Goal: Contribute content: Contribute content

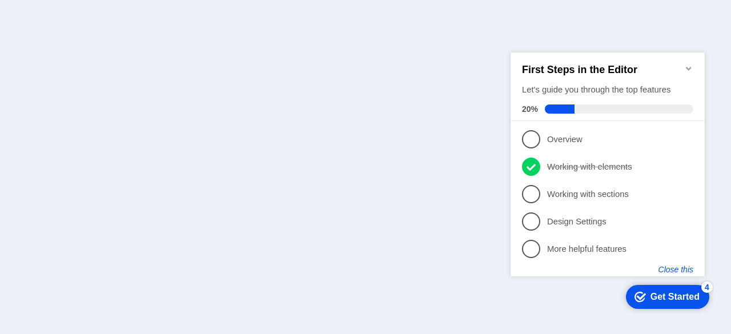
click at [689, 268] on button "Close this" at bounding box center [675, 268] width 35 height 9
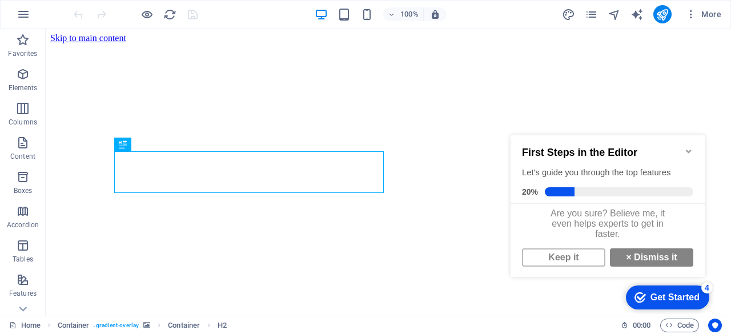
scroll to position [296, 0]
click at [581, 264] on link "Keep it" at bounding box center [563, 257] width 83 height 18
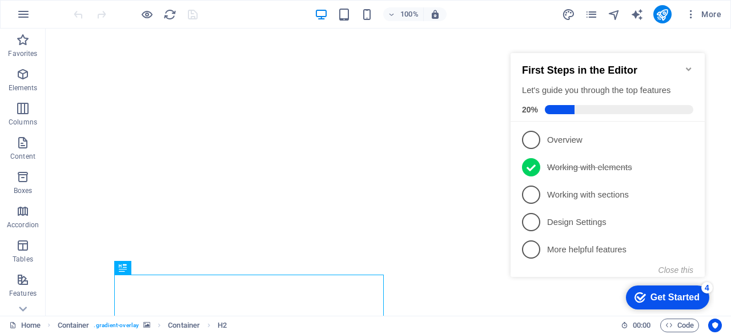
scroll to position [0, 0]
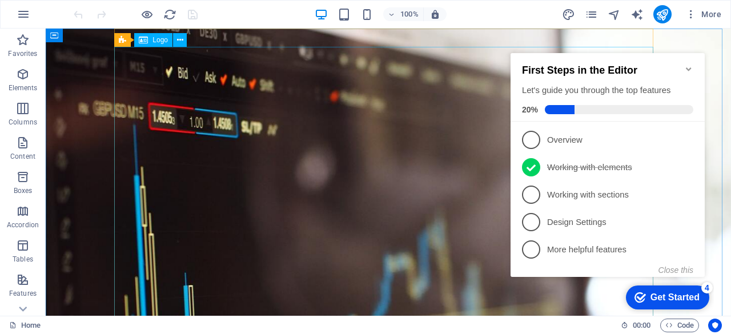
click at [162, 43] on span "Logo" at bounding box center [159, 40] width 15 height 7
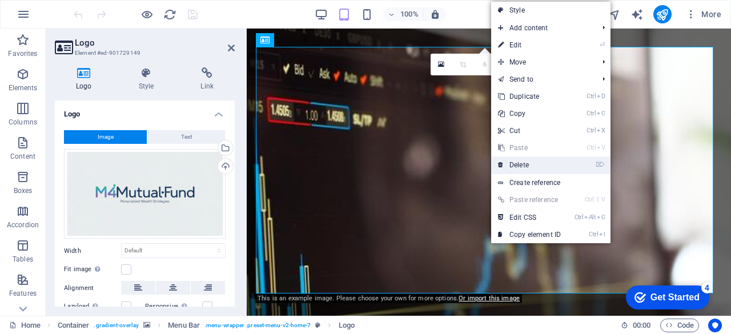
drag, startPoint x: 508, startPoint y: 163, endPoint x: 463, endPoint y: 134, distance: 53.4
click at [509, 163] on link "⌦ Delete" at bounding box center [529, 164] width 77 height 17
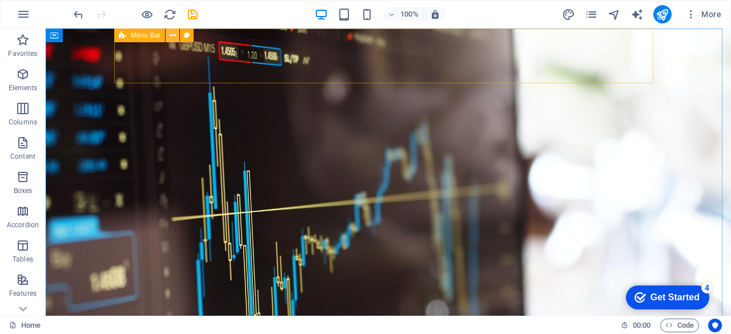
click at [172, 40] on icon at bounding box center [173, 36] width 6 height 12
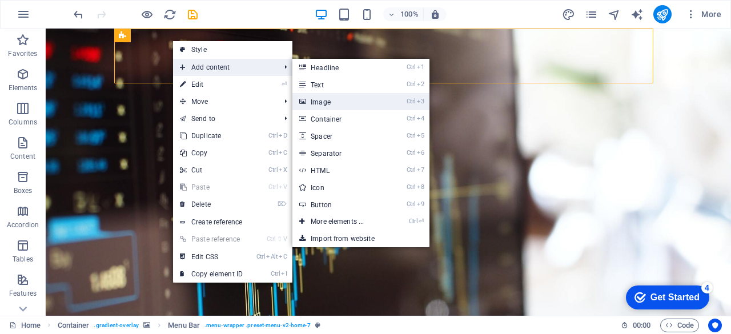
click at [327, 100] on link "Ctrl 3 Image" at bounding box center [339, 101] width 94 height 17
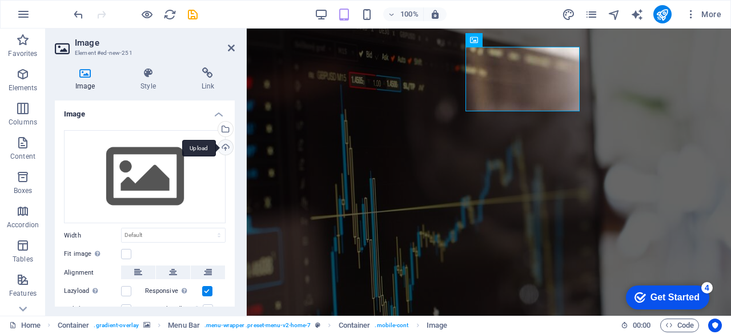
click at [224, 145] on div "Upload" at bounding box center [224, 148] width 17 height 17
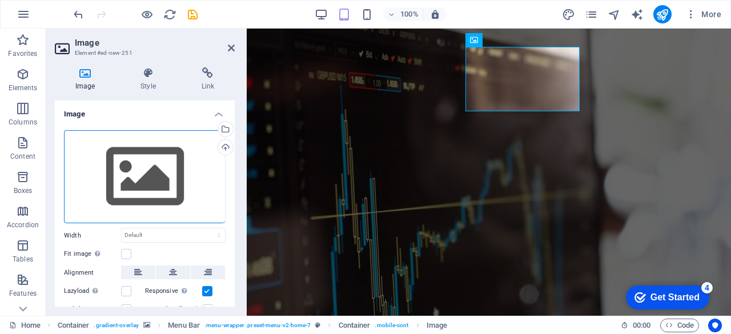
drag, startPoint x: 231, startPoint y: 249, endPoint x: 227, endPoint y: 293, distance: 43.5
click at [227, 293] on div "Drag files here, click to choose files or select files from Files or our free s…" at bounding box center [145, 232] width 180 height 223
click at [220, 144] on div "Upload" at bounding box center [224, 148] width 17 height 17
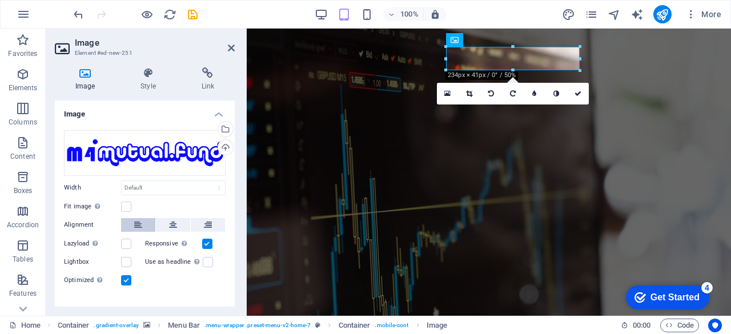
click at [137, 224] on icon at bounding box center [138, 225] width 8 height 14
click at [136, 220] on icon at bounding box center [138, 225] width 8 height 14
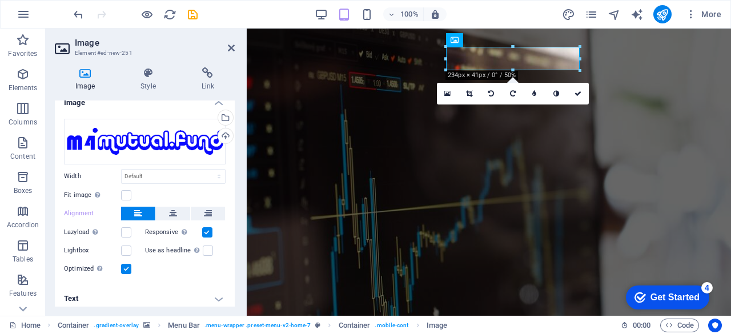
scroll to position [16, 0]
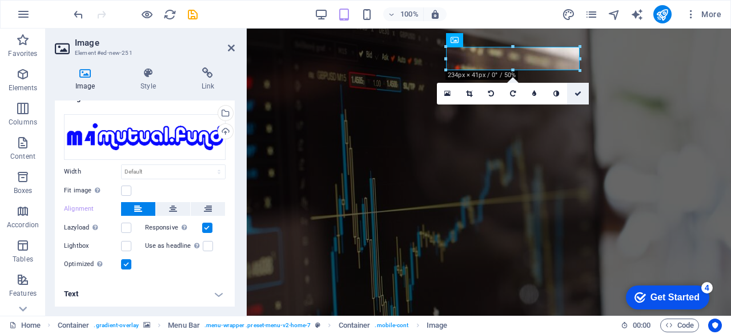
click at [580, 95] on icon at bounding box center [577, 93] width 7 height 7
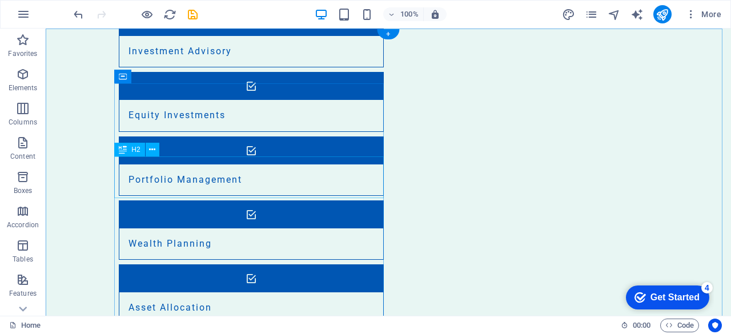
scroll to position [0, 0]
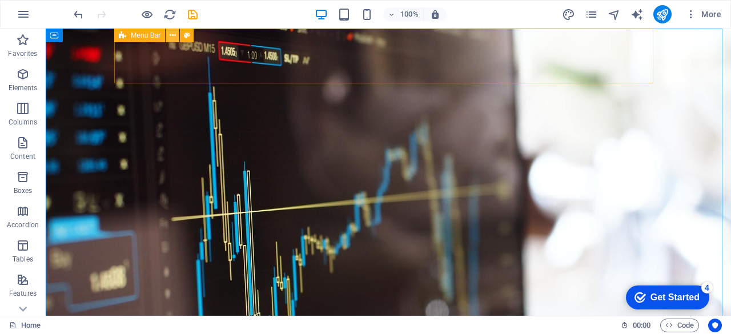
click at [174, 39] on icon at bounding box center [173, 36] width 6 height 12
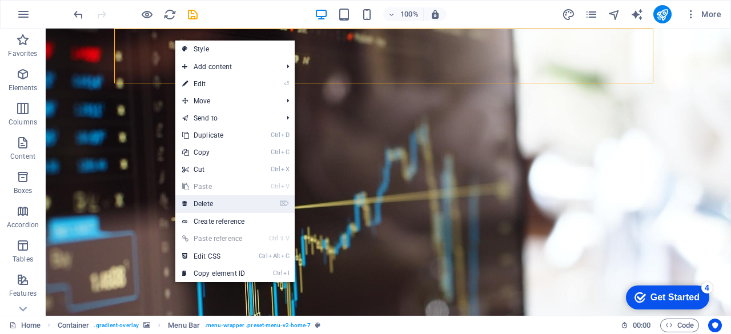
click at [199, 207] on link "⌦ Delete" at bounding box center [213, 203] width 77 height 17
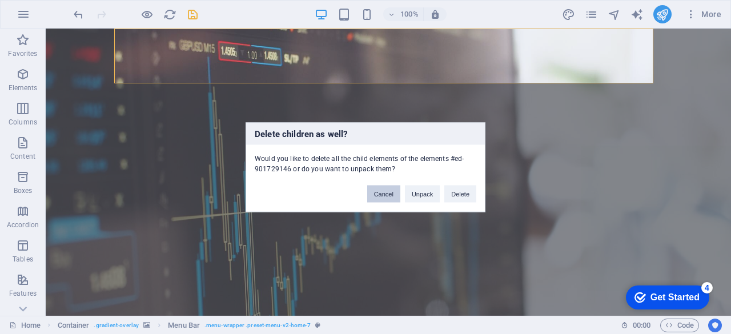
click at [389, 191] on button "Cancel" at bounding box center [383, 193] width 33 height 17
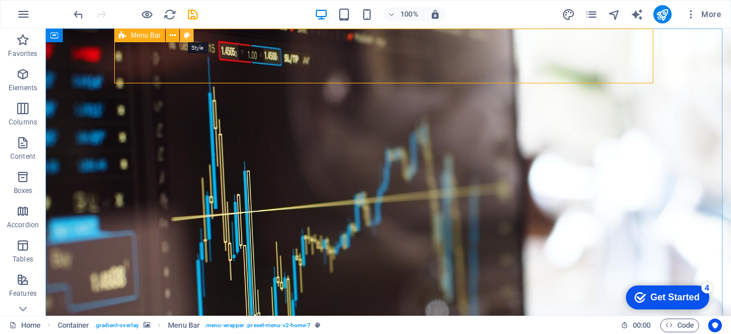
select select "rem"
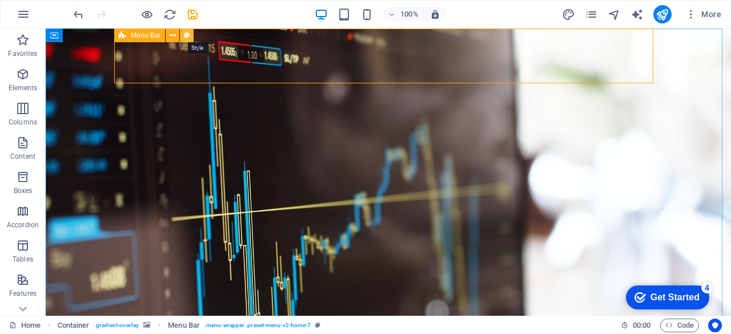
select select "preset-menu-v2-home-7"
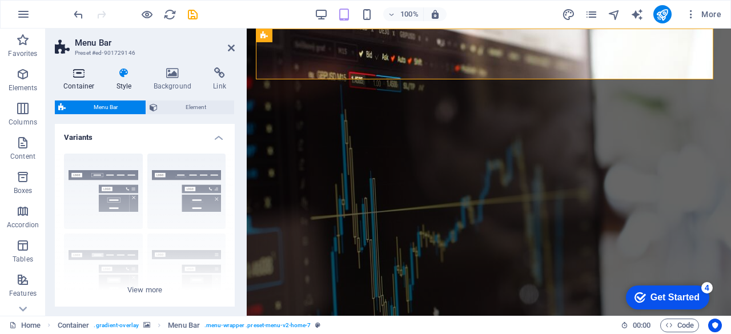
click at [83, 78] on icon at bounding box center [79, 72] width 49 height 11
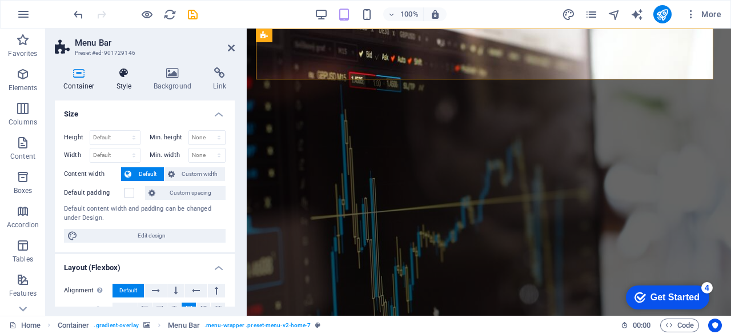
click at [121, 80] on h4 "Style" at bounding box center [126, 79] width 37 height 24
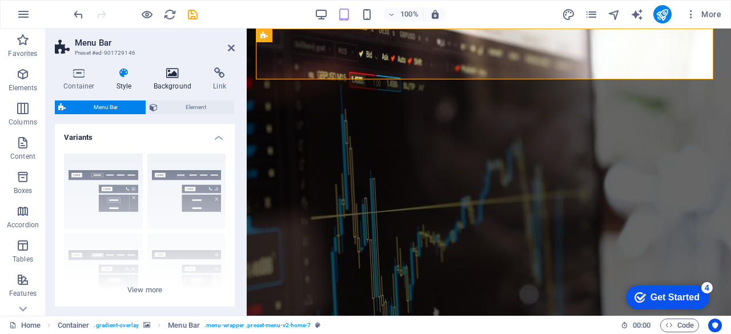
click at [178, 79] on h4 "Background" at bounding box center [175, 79] width 60 height 24
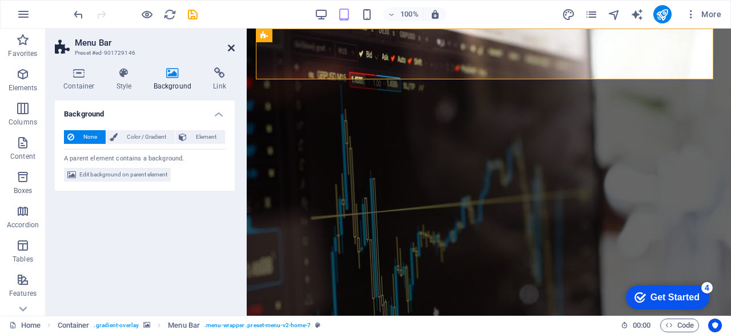
click at [232, 50] on icon at bounding box center [231, 47] width 7 height 9
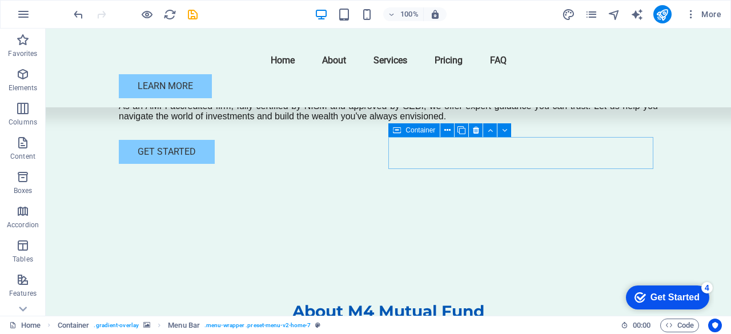
scroll to position [579, 0]
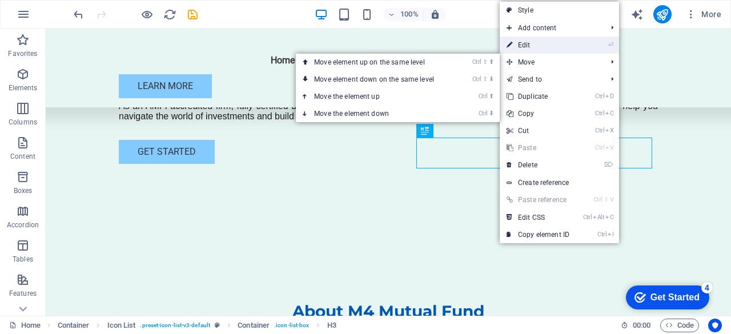
click at [522, 49] on link "⏎ Edit" at bounding box center [538, 45] width 77 height 17
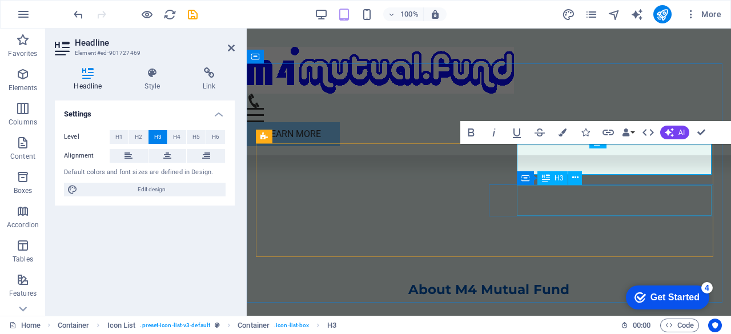
scroll to position [567, 0]
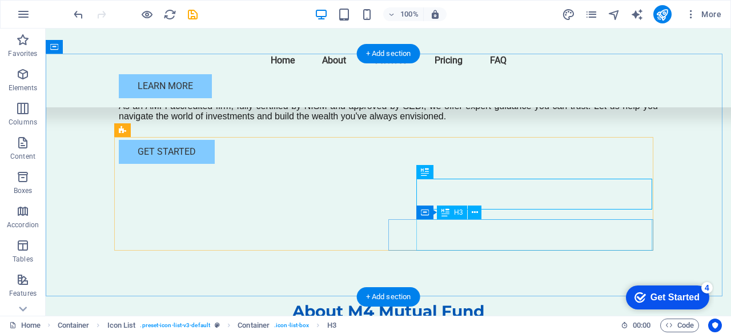
scroll to position [579, 0]
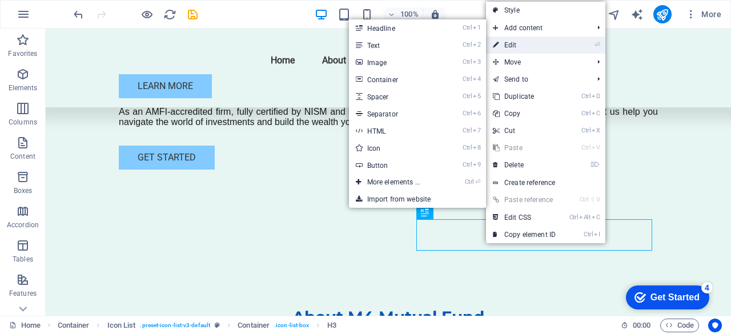
click at [528, 39] on link "⏎ Edit" at bounding box center [524, 45] width 77 height 17
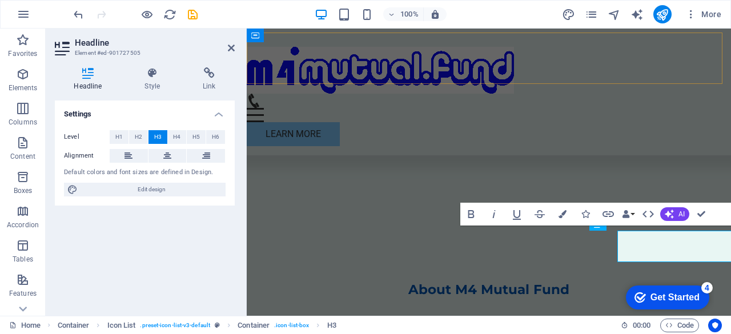
scroll to position [567, 0]
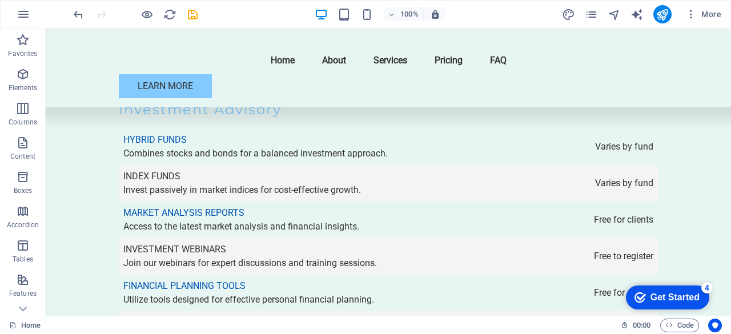
scroll to position [2439, 0]
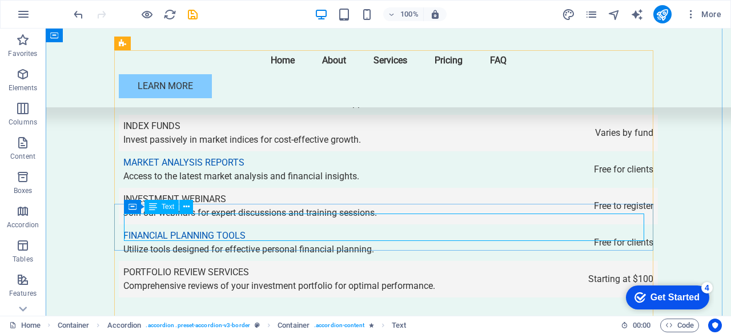
click at [170, 208] on span "Text" at bounding box center [168, 206] width 13 height 7
drag, startPoint x: 273, startPoint y: 231, endPoint x: 265, endPoint y: 233, distance: 8.3
drag, startPoint x: 258, startPoint y: 234, endPoint x: 222, endPoint y: 228, distance: 36.4
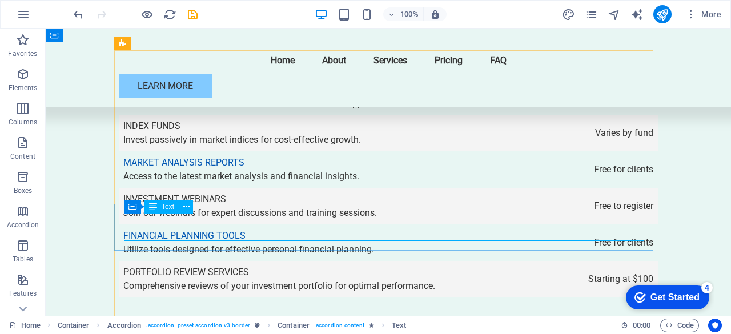
click at [161, 203] on div "Text" at bounding box center [161, 207] width 34 height 14
click at [191, 208] on button at bounding box center [186, 207] width 14 height 14
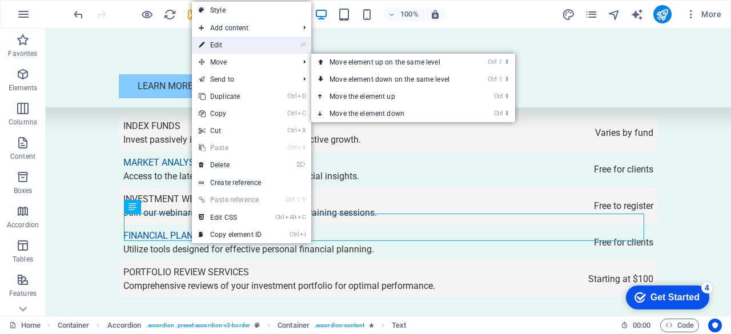
click at [239, 50] on link "⏎ Edit" at bounding box center [230, 45] width 77 height 17
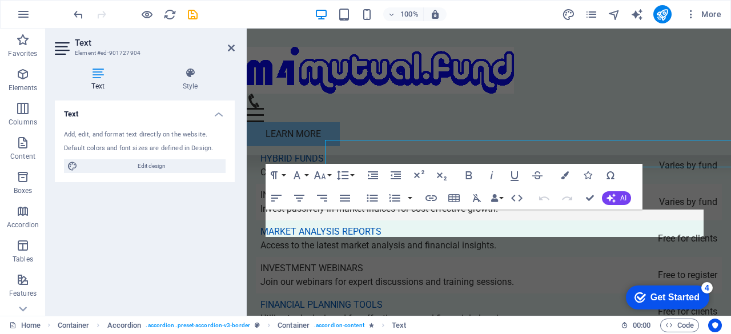
scroll to position [2513, 0]
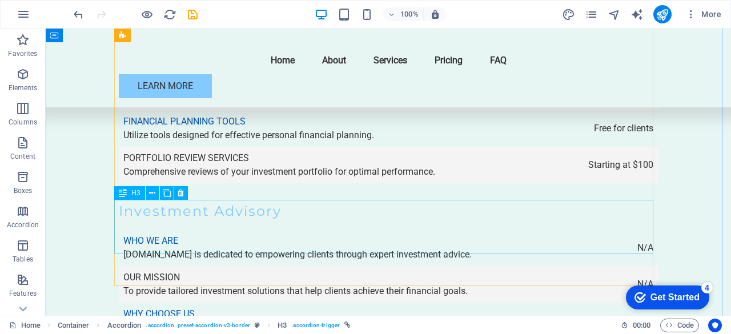
scroll to position [2762, 0]
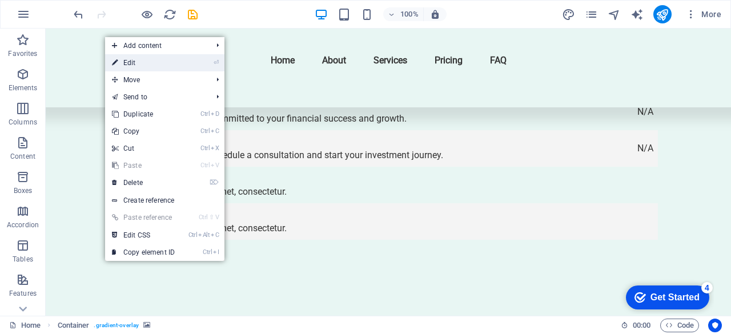
click at [127, 61] on link "⏎ Edit" at bounding box center [143, 62] width 77 height 17
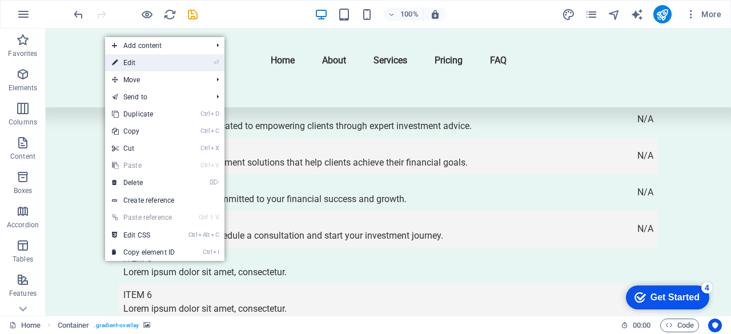
select select "header"
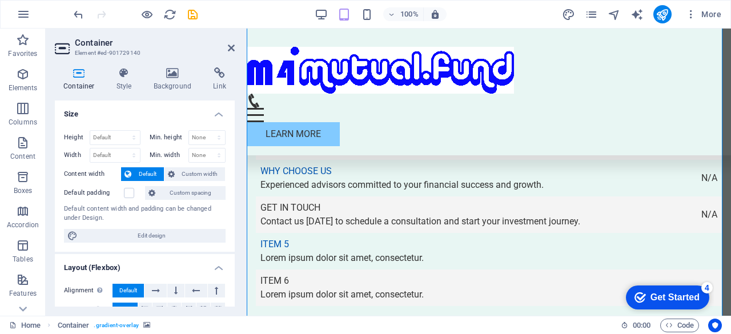
scroll to position [70, 0]
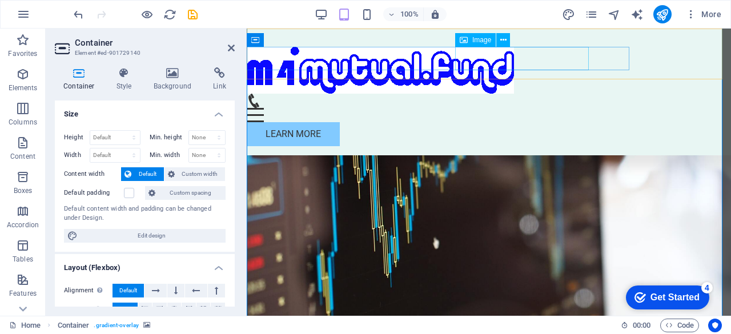
click at [498, 58] on figure at bounding box center [489, 70] width 484 height 47
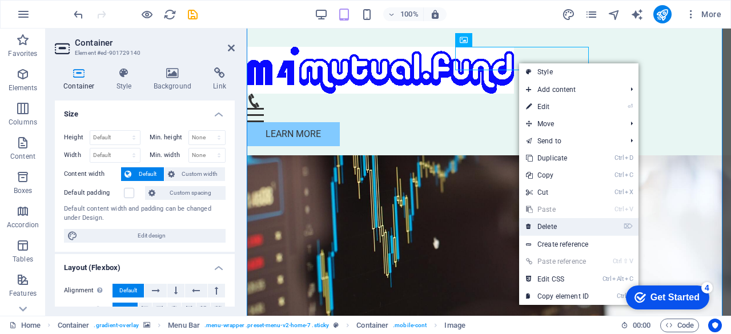
click at [552, 221] on link "⌦ Delete" at bounding box center [557, 226] width 77 height 17
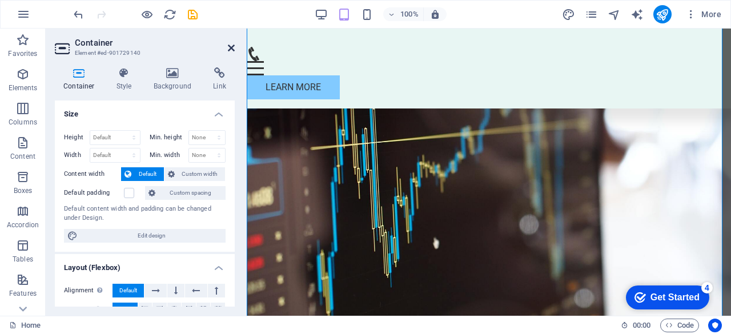
drag, startPoint x: 231, startPoint y: 50, endPoint x: 186, endPoint y: 21, distance: 52.9
click at [231, 50] on icon at bounding box center [231, 47] width 7 height 9
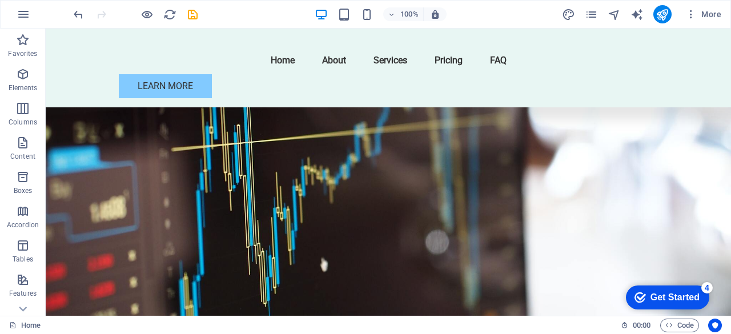
scroll to position [0, 0]
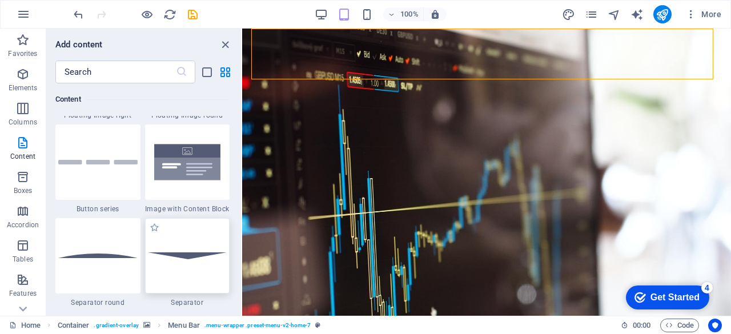
scroll to position [2321, 0]
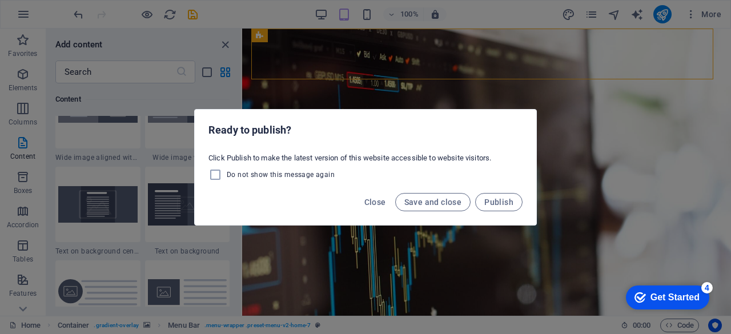
click at [580, 178] on div "Ready to publish? Click Publish to make the latest version of this website acce…" at bounding box center [365, 167] width 731 height 334
click at [373, 202] on span "Close" at bounding box center [375, 202] width 22 height 9
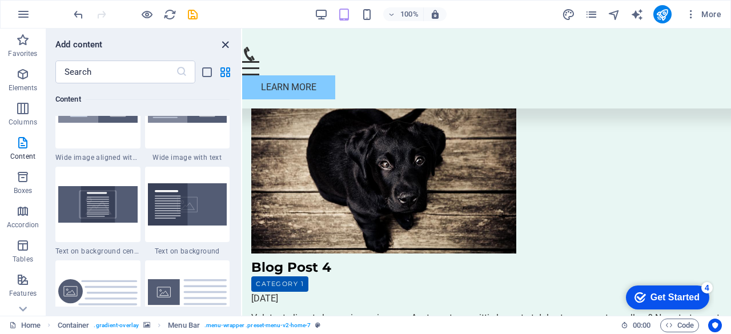
scroll to position [3970, 0]
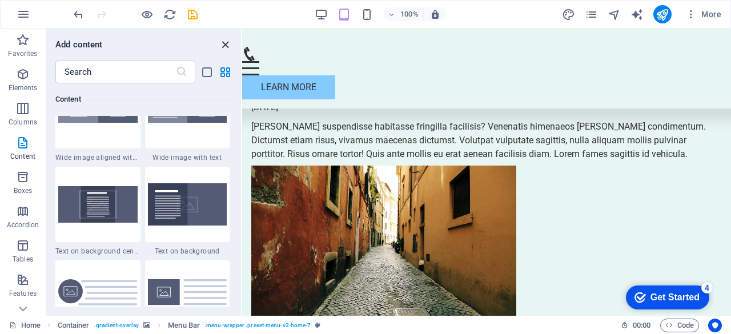
drag, startPoint x: 228, startPoint y: 42, endPoint x: 183, endPoint y: 18, distance: 51.1
click at [228, 42] on icon "close panel" at bounding box center [225, 44] width 13 height 13
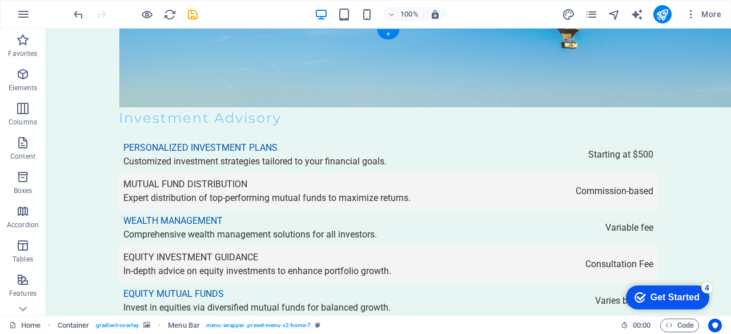
scroll to position [0, 0]
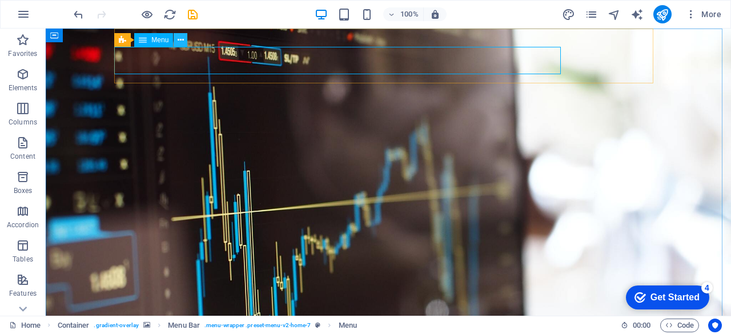
click at [182, 43] on icon at bounding box center [181, 40] width 6 height 12
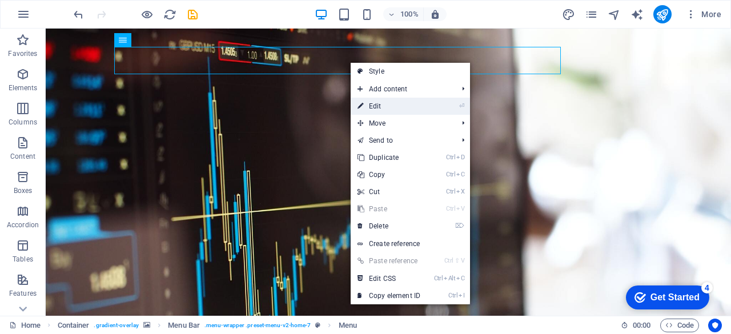
click at [387, 107] on link "⏎ Edit" at bounding box center [389, 106] width 77 height 17
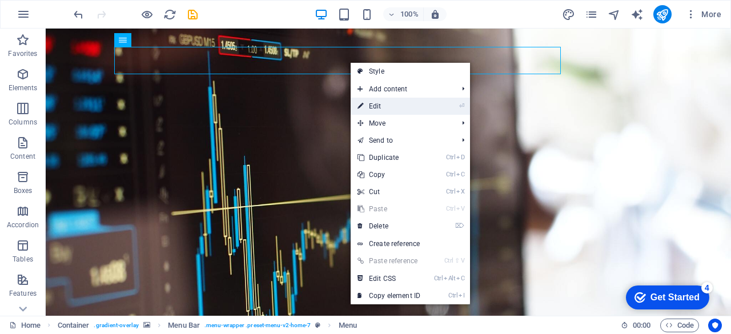
select select
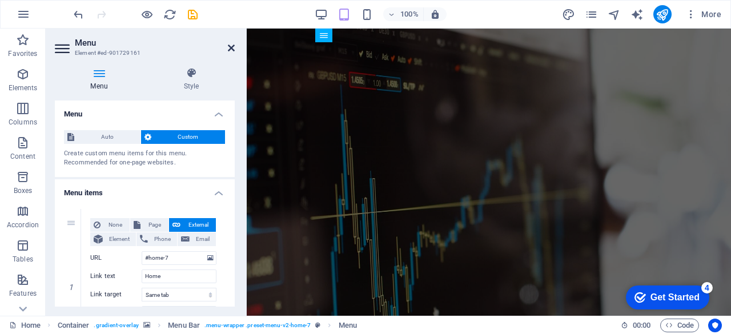
click at [233, 46] on icon at bounding box center [231, 47] width 7 height 9
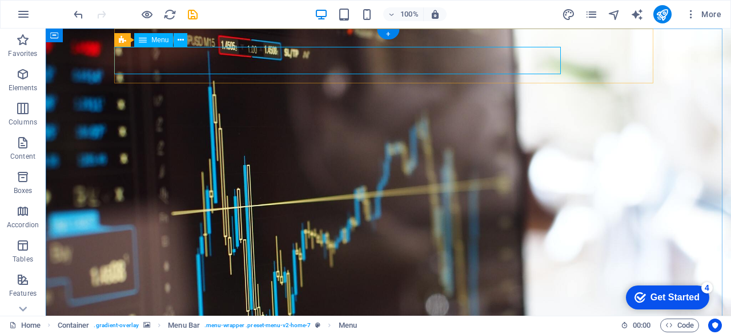
select select
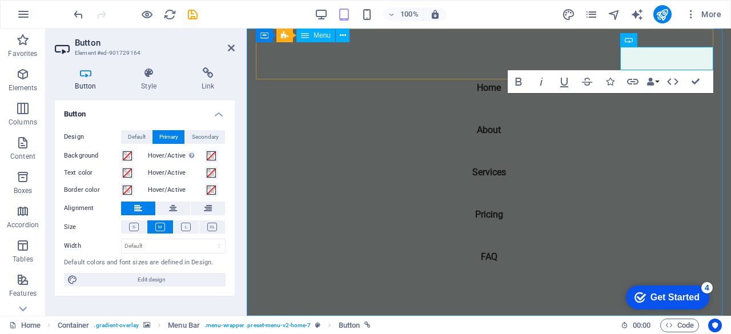
click at [482, 168] on nav "Home About Services Pricing FAQ" at bounding box center [489, 172] width 484 height 287
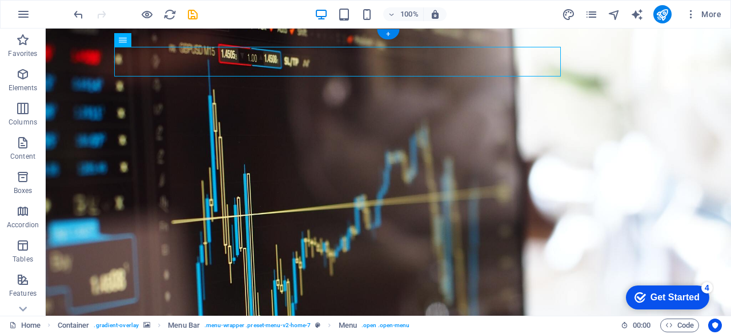
click at [482, 168] on figure at bounding box center [388, 249] width 685 height 440
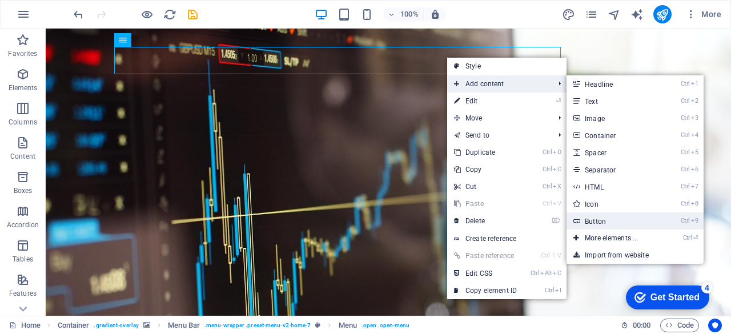
click at [614, 222] on link "Ctrl 9 Button" at bounding box center [613, 220] width 94 height 17
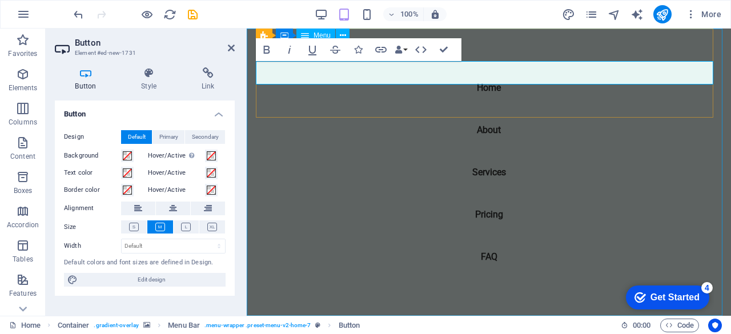
click at [611, 200] on nav "Home About Services Pricing FAQ" at bounding box center [489, 172] width 484 height 287
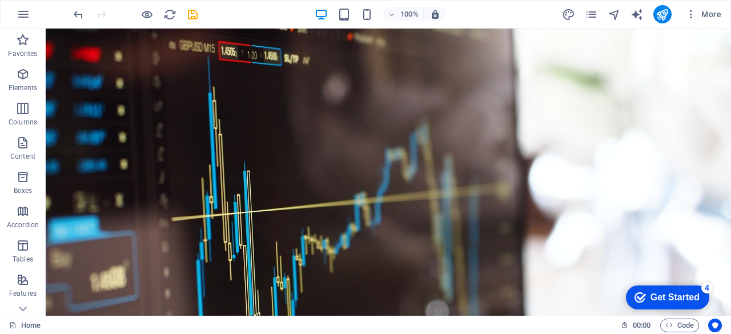
click at [668, 296] on div "Get Started" at bounding box center [674, 297] width 49 height 10
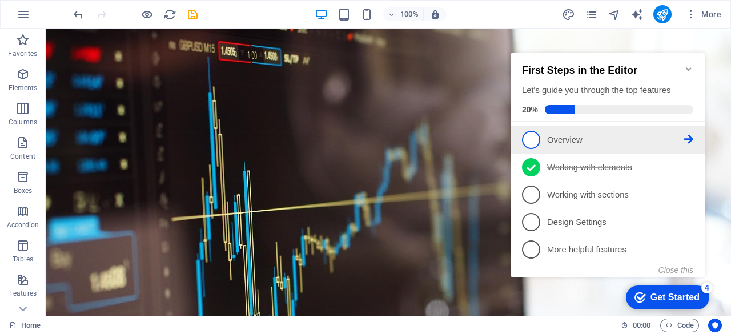
click at [572, 138] on p "Overview - incomplete" at bounding box center [615, 140] width 137 height 12
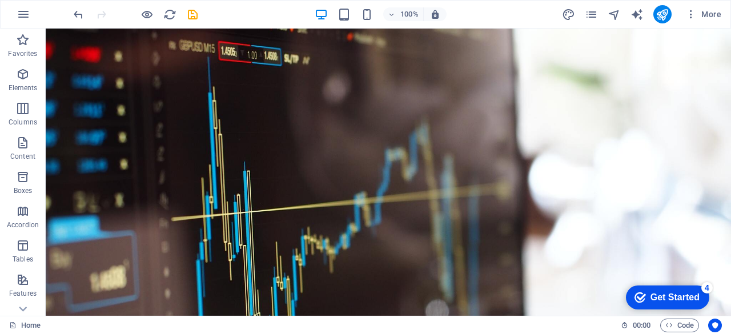
click at [678, 292] on div "Get Started" at bounding box center [674, 297] width 49 height 10
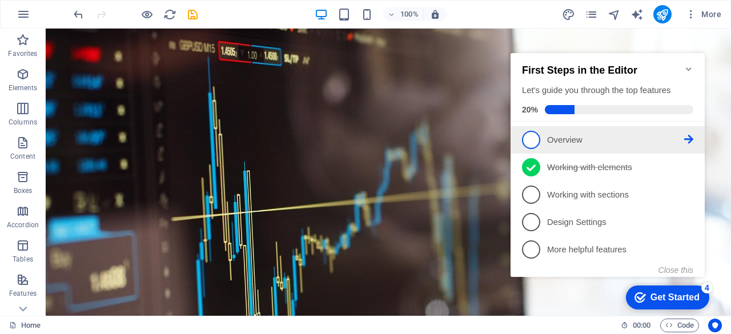
click at [691, 135] on icon at bounding box center [688, 139] width 9 height 9
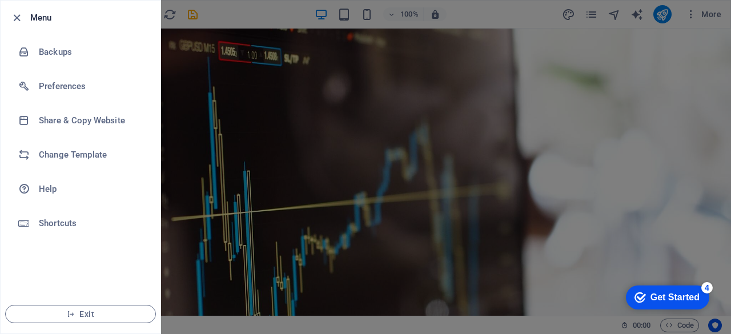
click at [240, 104] on div at bounding box center [365, 167] width 731 height 334
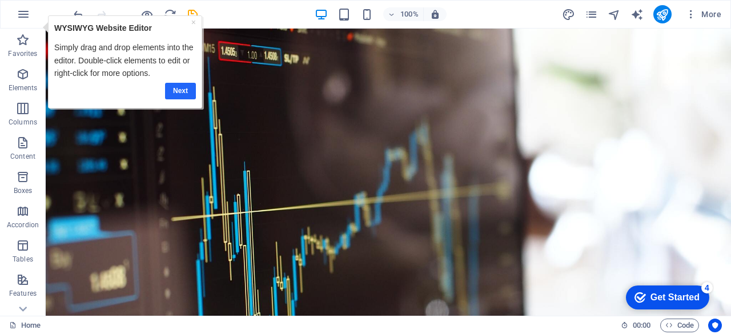
drag, startPoint x: 181, startPoint y: 88, endPoint x: 174, endPoint y: 74, distance: 16.3
click at [180, 87] on link "Next" at bounding box center [180, 90] width 31 height 17
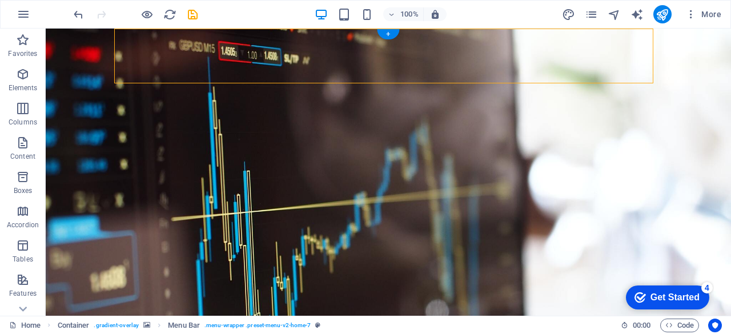
click at [540, 168] on figure at bounding box center [388, 246] width 685 height 434
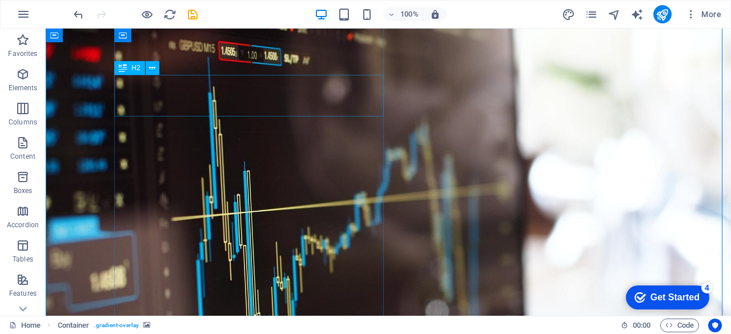
scroll to position [323, 0]
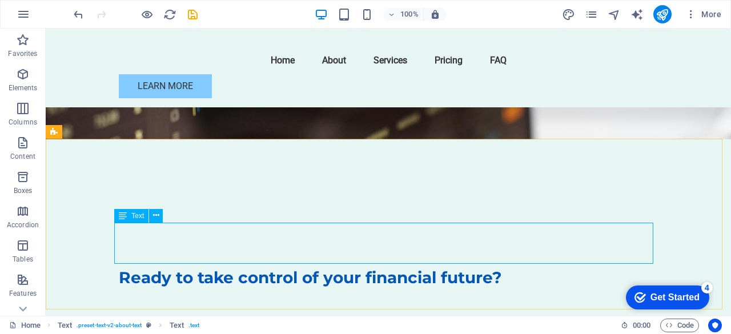
click at [135, 215] on span "Text" at bounding box center [137, 215] width 13 height 7
click at [154, 215] on icon at bounding box center [156, 216] width 6 height 12
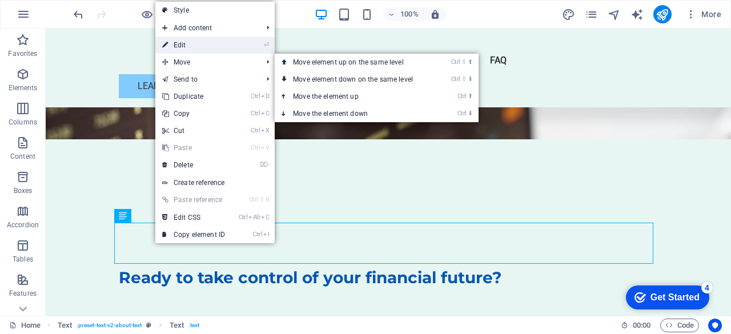
click at [182, 46] on link "⏎ Edit" at bounding box center [193, 45] width 77 height 17
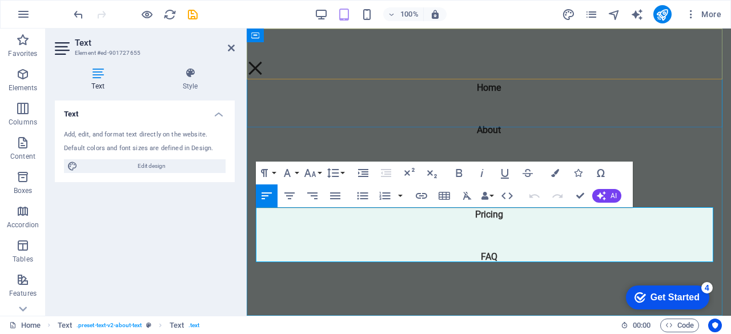
click at [357, 285] on nav "Home About Services Pricing FAQ" at bounding box center [489, 172] width 484 height 287
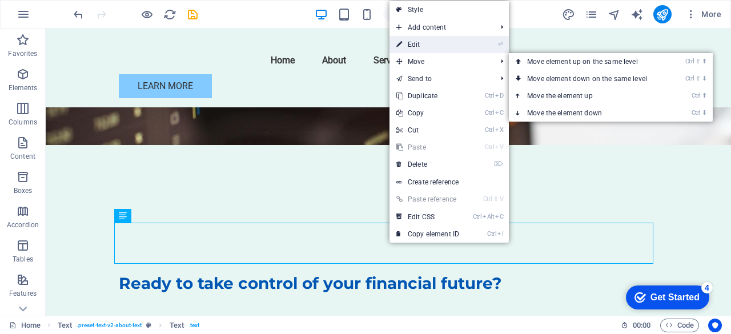
click at [428, 47] on link "⏎ Edit" at bounding box center [427, 44] width 77 height 17
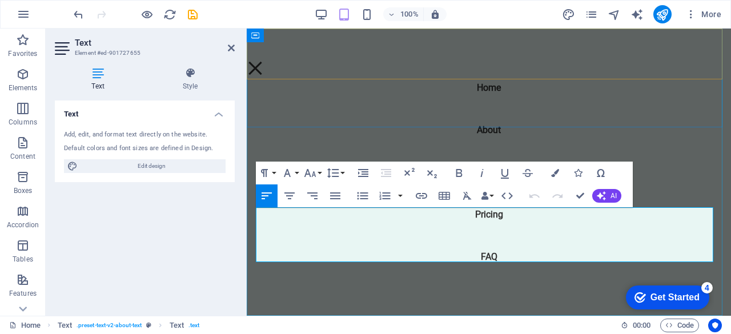
scroll to position [647, 0]
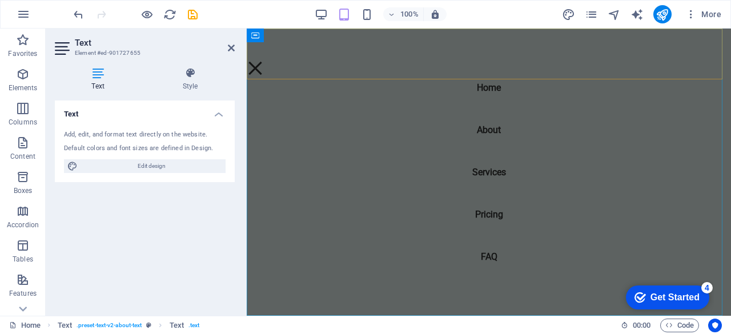
click at [666, 102] on nav "Home About Services Pricing FAQ" at bounding box center [489, 172] width 484 height 287
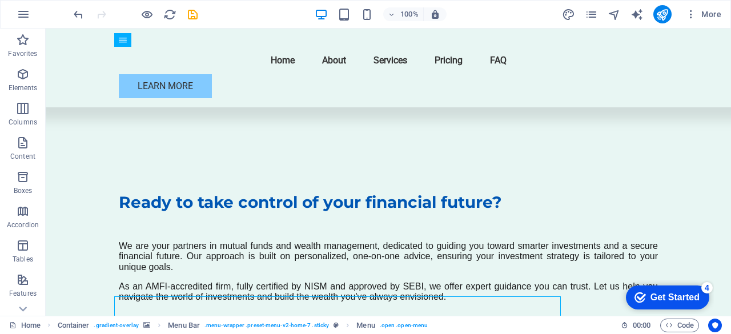
scroll to position [392, 0]
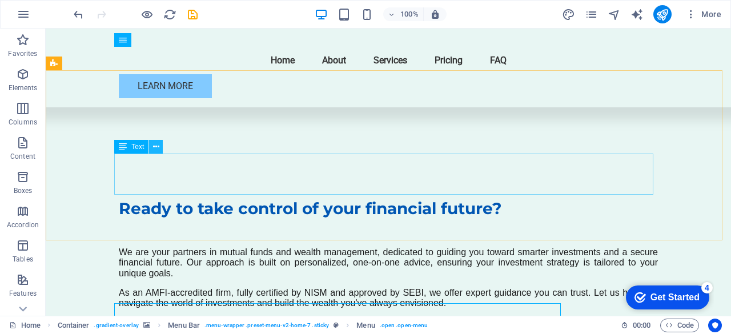
click at [155, 148] on icon at bounding box center [156, 147] width 6 height 12
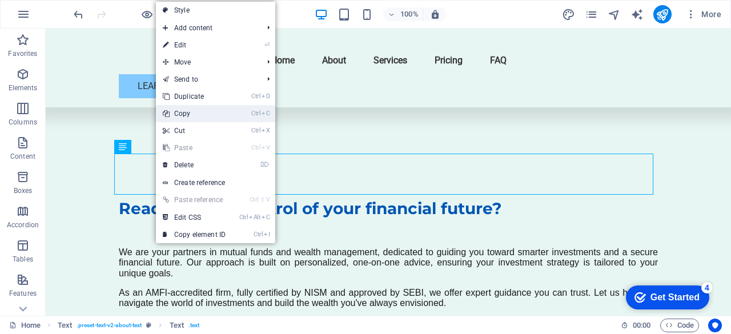
click at [176, 113] on link "Ctrl C Copy" at bounding box center [194, 113] width 77 height 17
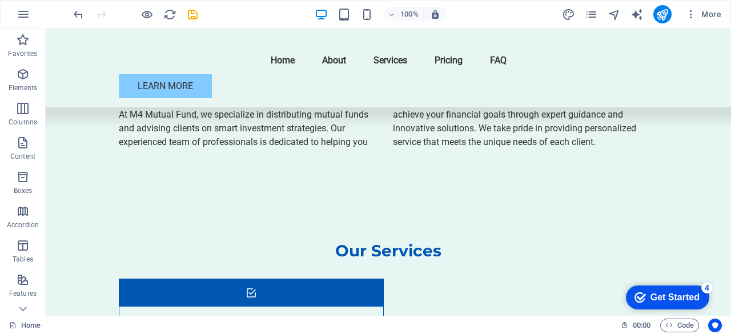
scroll to position [810, 0]
click at [23, 137] on icon "button" at bounding box center [23, 143] width 14 height 14
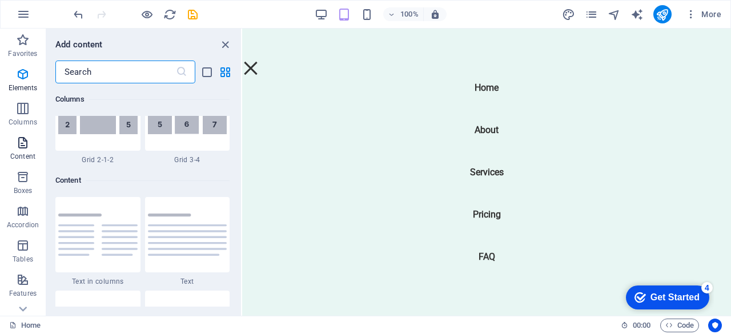
scroll to position [1998, 0]
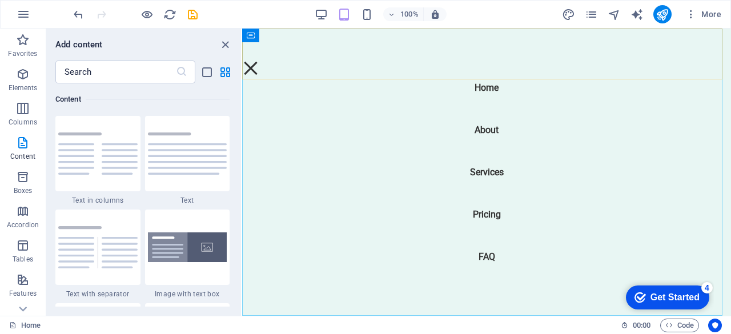
click at [634, 189] on nav "Home About Services Pricing FAQ" at bounding box center [486, 172] width 489 height 287
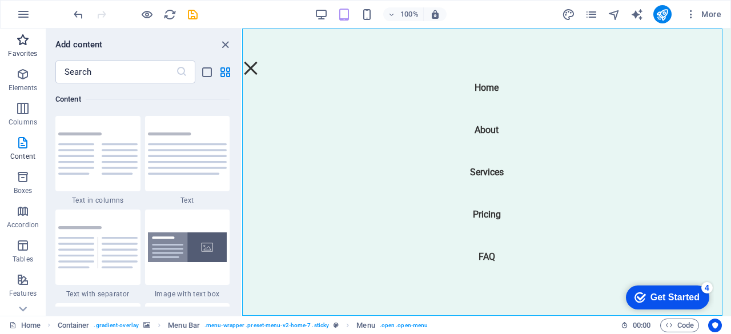
click at [27, 47] on span "Favorites" at bounding box center [23, 46] width 46 height 27
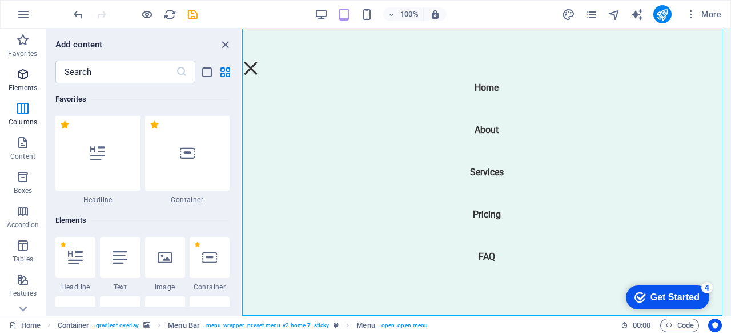
scroll to position [0, 0]
click at [22, 69] on icon "button" at bounding box center [23, 74] width 14 height 14
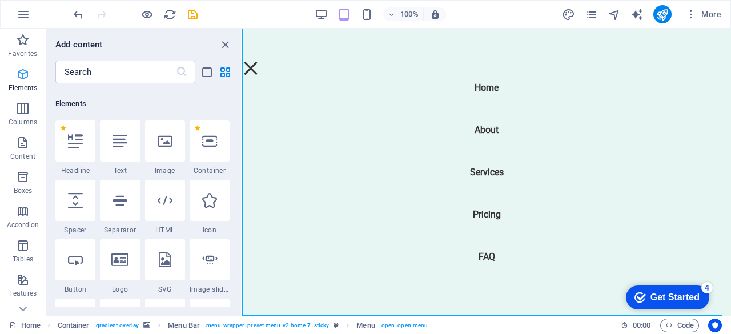
scroll to position [122, 0]
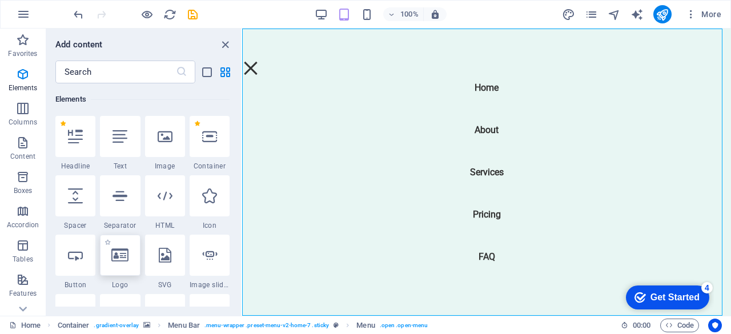
click at [112, 259] on icon at bounding box center [119, 255] width 17 height 15
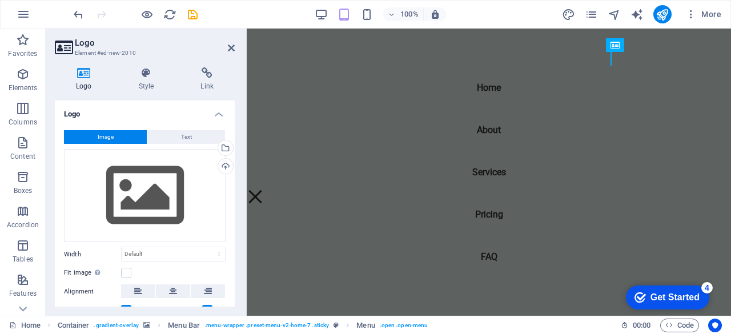
scroll to position [850, 0]
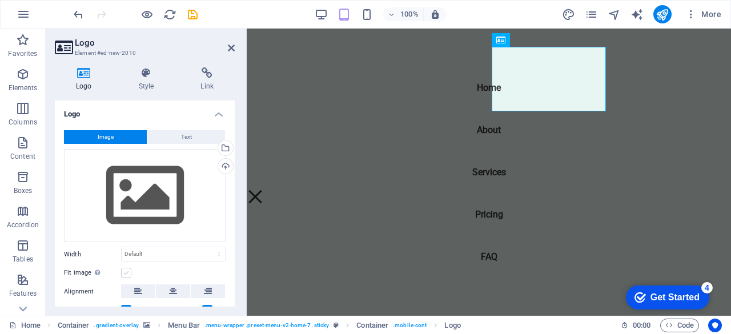
click at [126, 269] on label at bounding box center [126, 273] width 10 height 10
click at [0, 0] on input "Fit image Automatically fit image to a fixed width and height" at bounding box center [0, 0] width 0 height 0
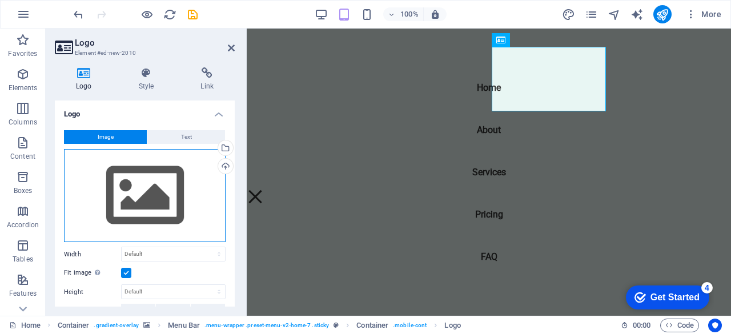
click at [145, 204] on div "Drag files here, click to choose files or select files from Files or our free s…" at bounding box center [145, 196] width 162 height 94
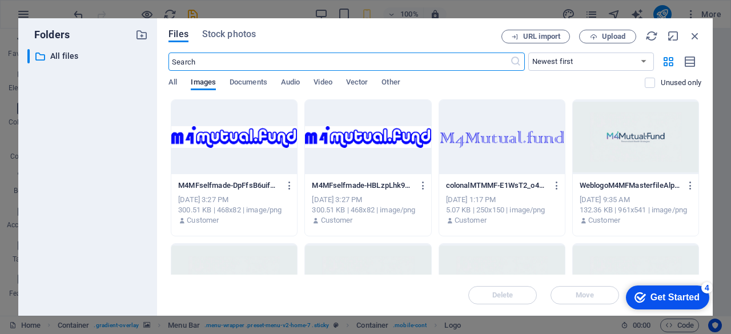
scroll to position [105, 0]
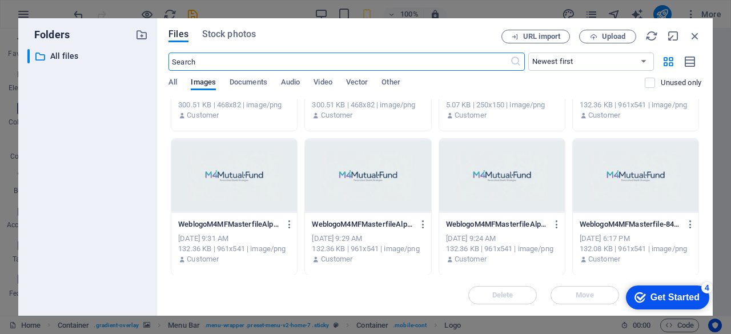
click at [520, 194] on div at bounding box center [502, 176] width 126 height 74
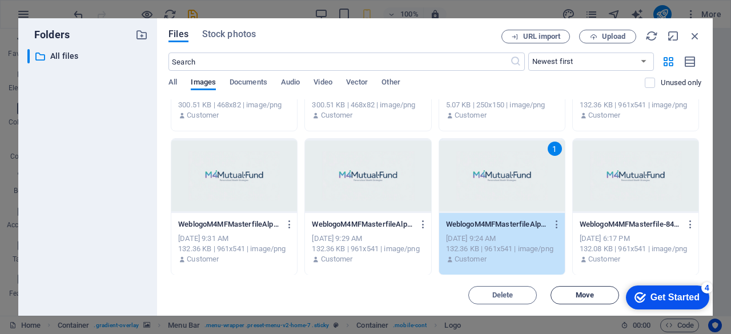
click at [571, 301] on button "Move" at bounding box center [584, 295] width 69 height 18
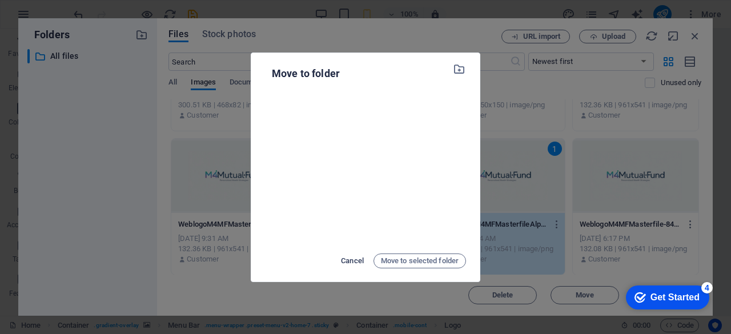
click at [351, 261] on span "Cancel" at bounding box center [352, 261] width 23 height 14
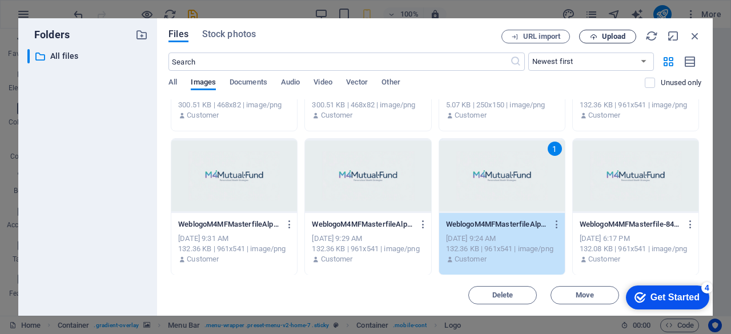
click at [613, 38] on span "Upload" at bounding box center [613, 36] width 23 height 7
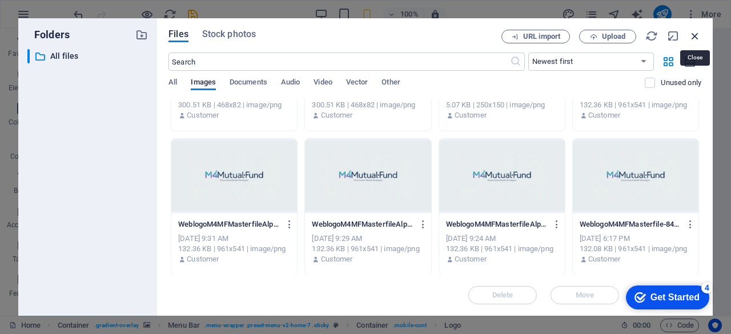
click at [693, 30] on icon "button" at bounding box center [695, 36] width 13 height 13
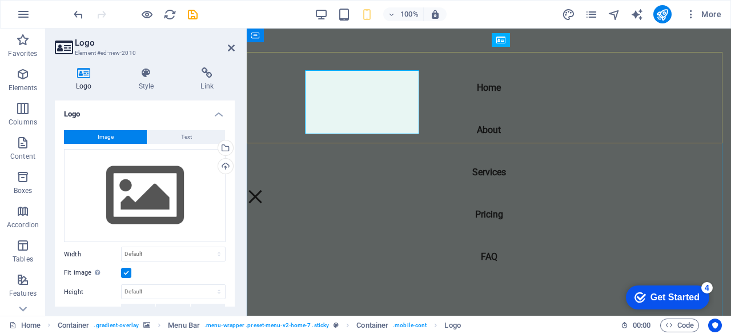
scroll to position [850, 0]
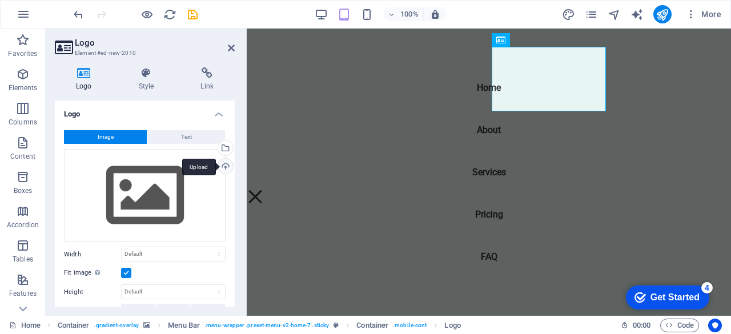
click at [224, 167] on div "Upload" at bounding box center [224, 167] width 17 height 17
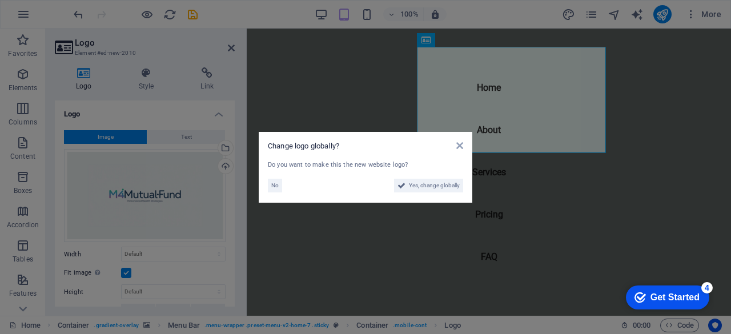
scroll to position [891, 0]
click at [404, 186] on icon at bounding box center [401, 186] width 8 height 14
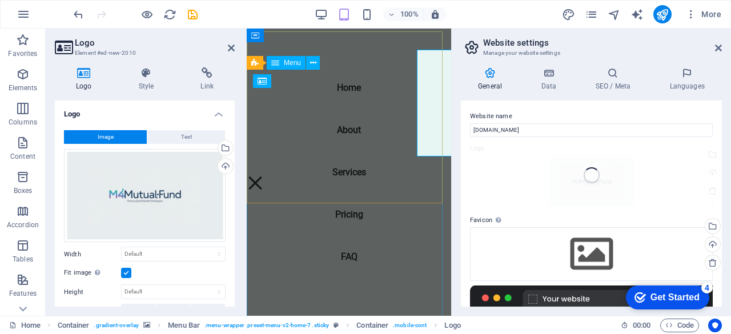
scroll to position [888, 0]
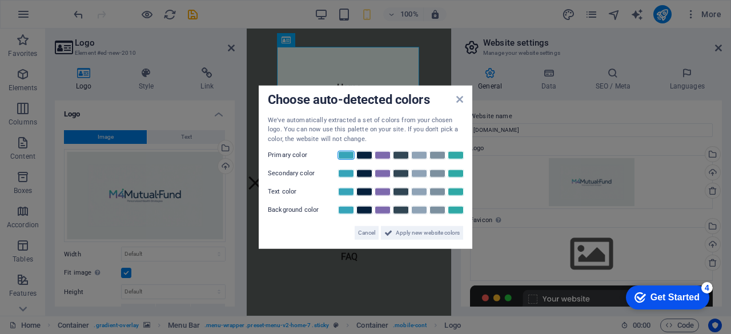
click at [351, 155] on link at bounding box center [345, 155] width 17 height 9
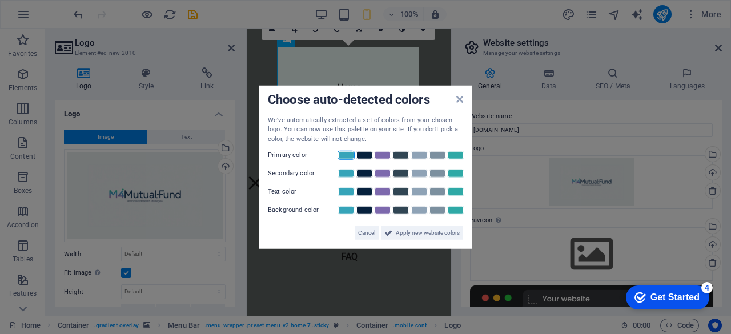
scroll to position [933, 0]
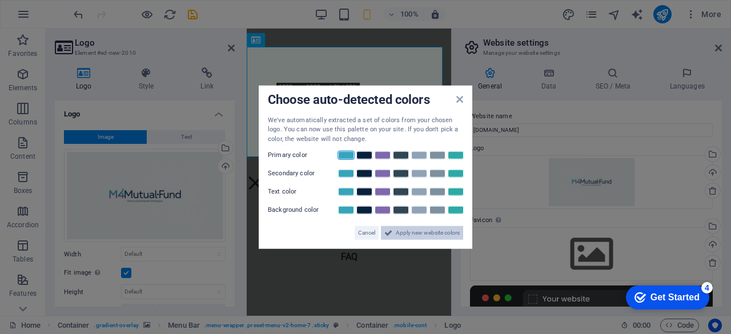
click at [419, 235] on span "Apply new website colors" at bounding box center [428, 233] width 64 height 14
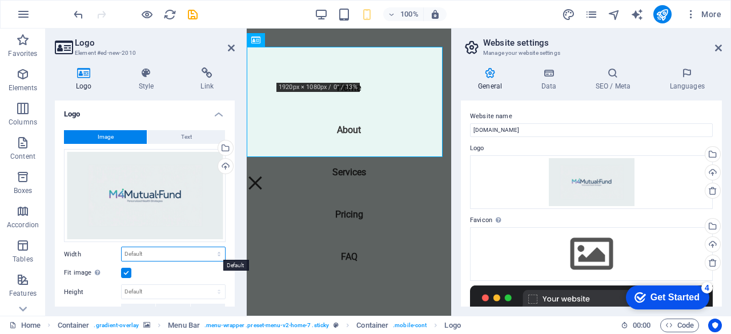
click at [180, 251] on select "Default auto px rem % em vh vw" at bounding box center [173, 254] width 103 height 14
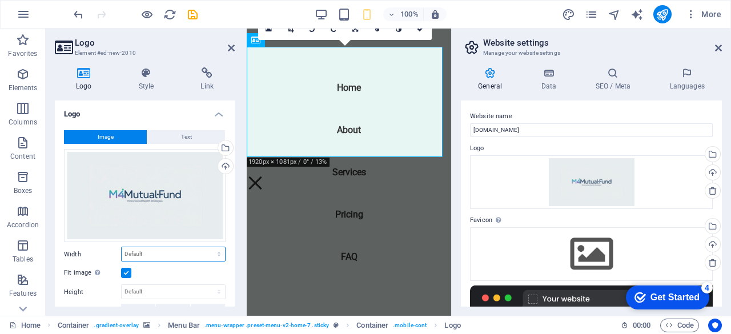
select select "px"
click at [207, 247] on select "Default auto px rem % em vh vw" at bounding box center [173, 254] width 103 height 14
drag, startPoint x: 231, startPoint y: 178, endPoint x: 235, endPoint y: 192, distance: 14.3
click at [235, 192] on div "Logo Style Link Logo Image Text Drag files here, click to choose files or selec…" at bounding box center [145, 186] width 198 height 257
click at [151, 252] on input "343" at bounding box center [173, 254] width 103 height 14
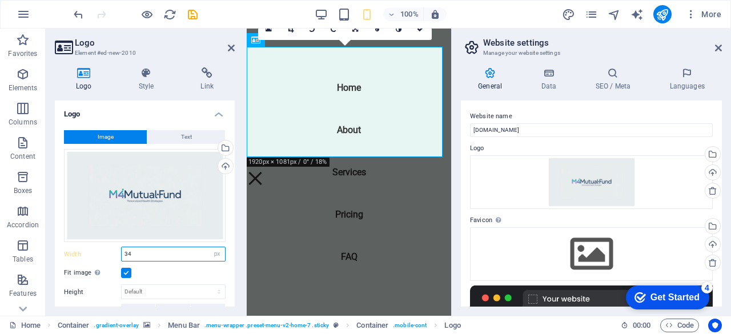
type input "3"
type input "250"
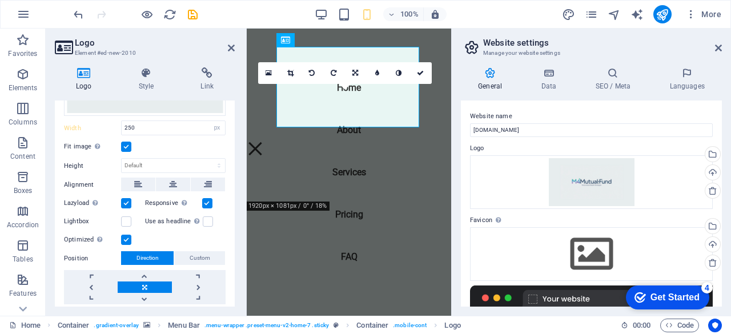
scroll to position [158, 0]
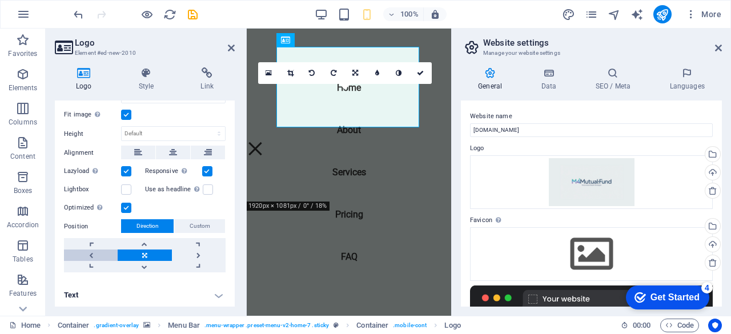
click at [90, 253] on link at bounding box center [91, 254] width 54 height 11
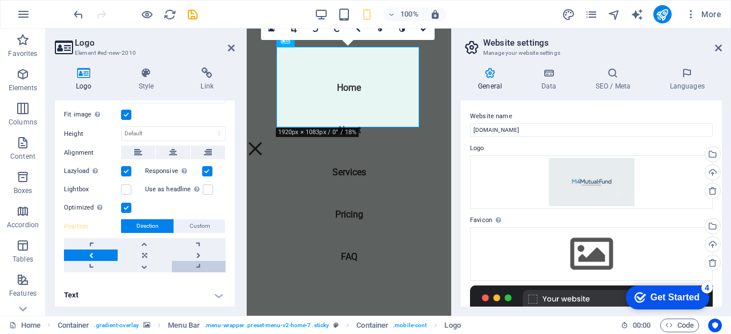
drag, startPoint x: 235, startPoint y: 240, endPoint x: 220, endPoint y: 265, distance: 28.9
click at [220, 265] on div "Logo Style Link Logo Image Text Drag files here, click to choose files or selec…" at bounding box center [145, 186] width 198 height 257
click at [219, 293] on h4 "Text" at bounding box center [145, 294] width 180 height 27
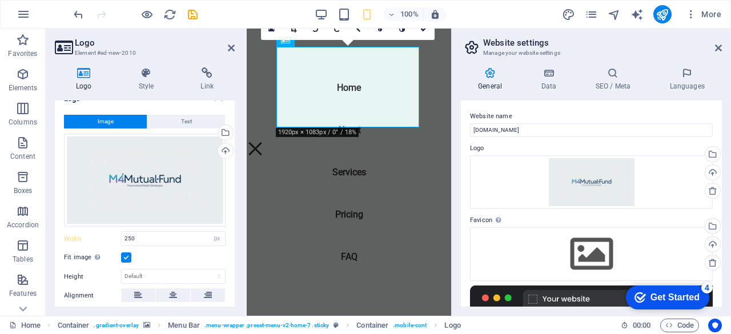
scroll to position [0, 0]
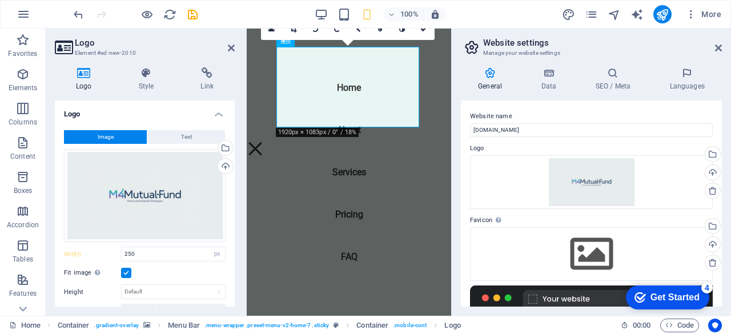
drag, startPoint x: 233, startPoint y: 251, endPoint x: 4, endPoint y: 120, distance: 263.4
click at [232, 47] on icon at bounding box center [231, 47] width 7 height 9
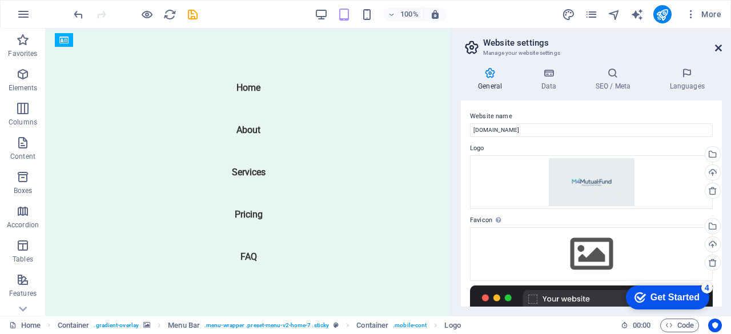
click at [717, 46] on icon at bounding box center [718, 47] width 7 height 9
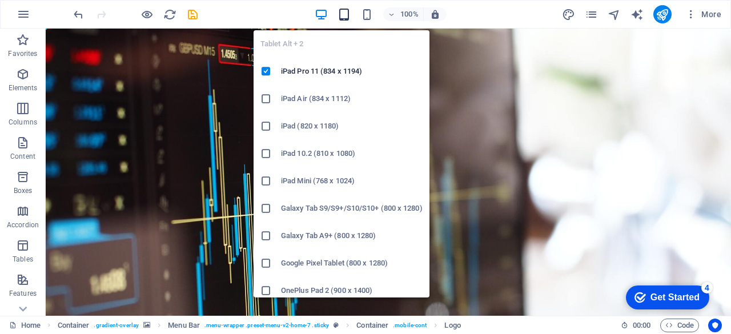
click at [345, 18] on icon "button" at bounding box center [343, 14] width 13 height 13
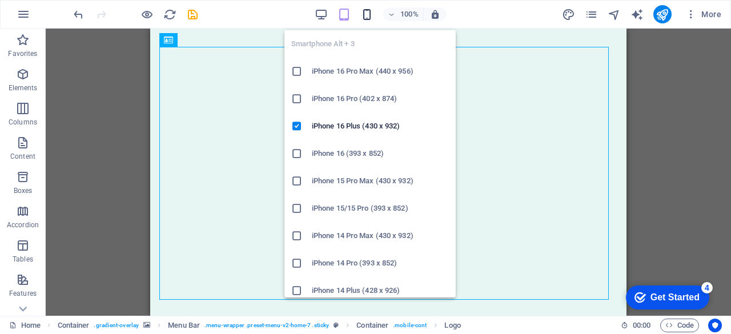
click at [370, 17] on icon "button" at bounding box center [366, 14] width 13 height 13
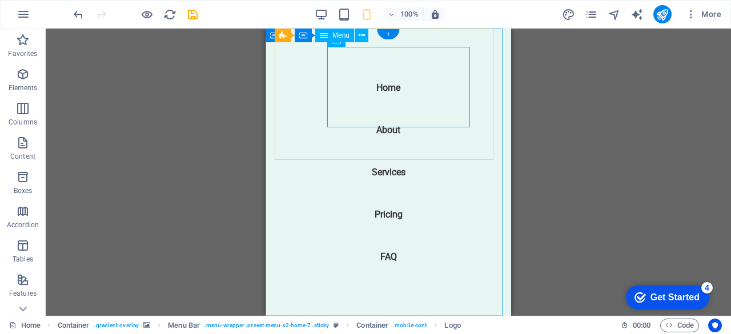
click at [488, 178] on nav "Home About Services Pricing FAQ" at bounding box center [387, 172] width 245 height 287
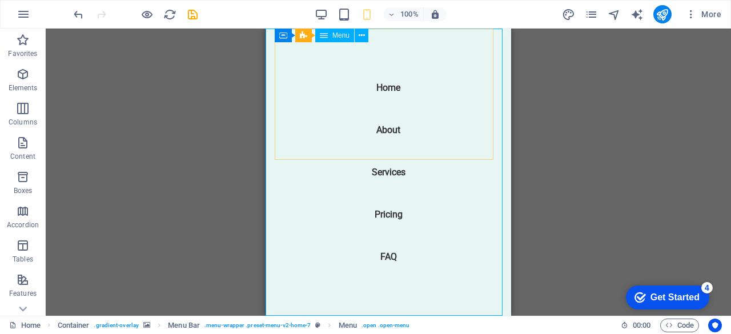
click at [329, 34] on div "Menu" at bounding box center [334, 36] width 39 height 14
click at [331, 37] on div "Menu" at bounding box center [334, 36] width 39 height 14
click at [361, 34] on icon at bounding box center [362, 36] width 6 height 12
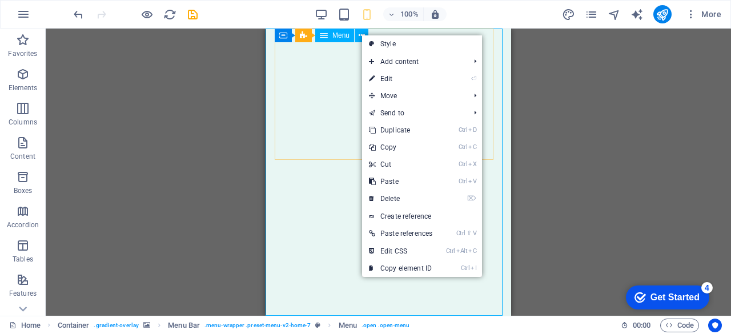
click at [336, 39] on div "Menu" at bounding box center [334, 36] width 39 height 14
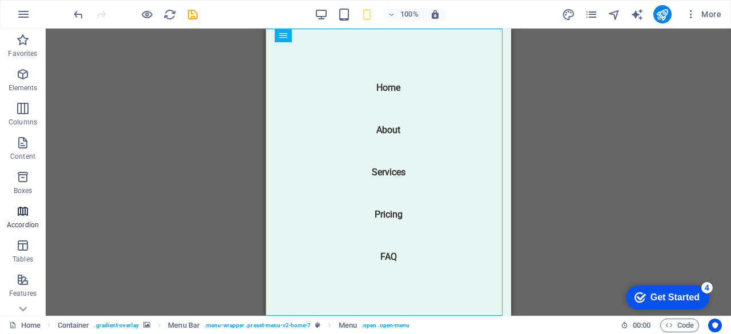
scroll to position [226, 0]
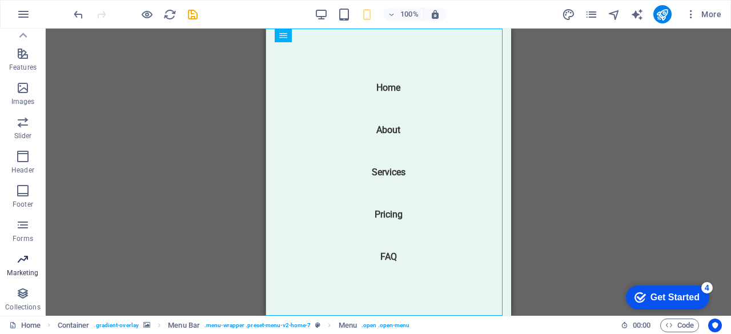
click at [17, 269] on p "Marketing" at bounding box center [22, 272] width 31 height 9
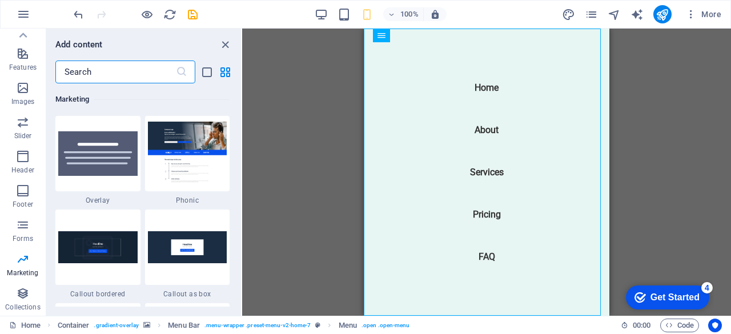
scroll to position [0, 0]
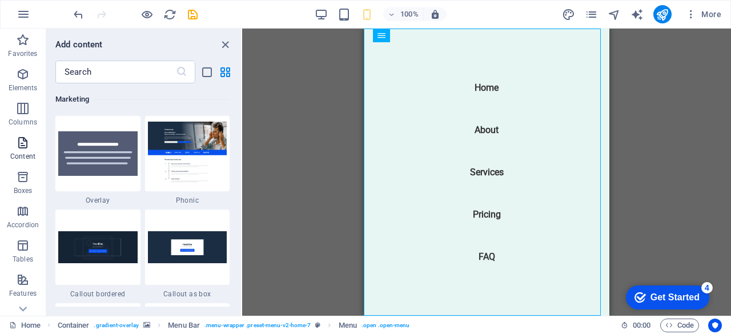
click at [22, 147] on icon "button" at bounding box center [23, 143] width 14 height 14
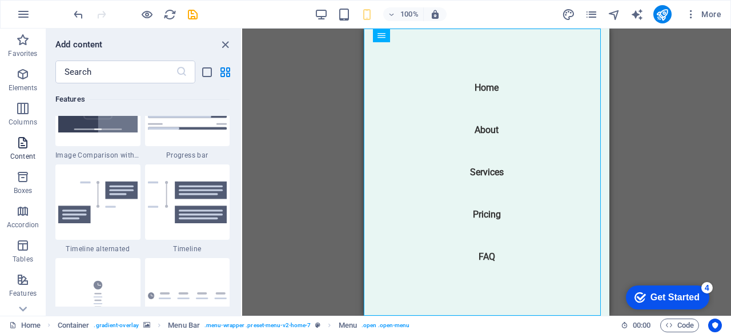
scroll to position [1998, 0]
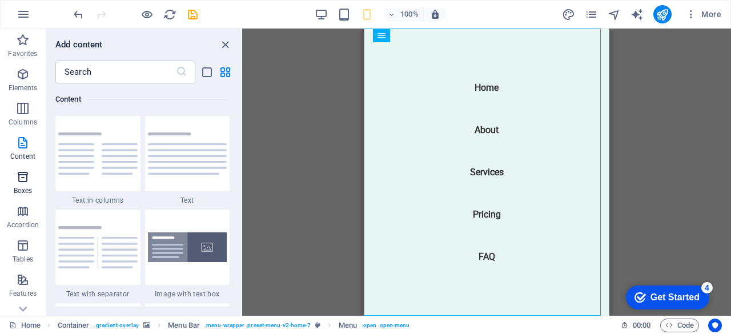
click at [29, 179] on icon "button" at bounding box center [23, 177] width 14 height 14
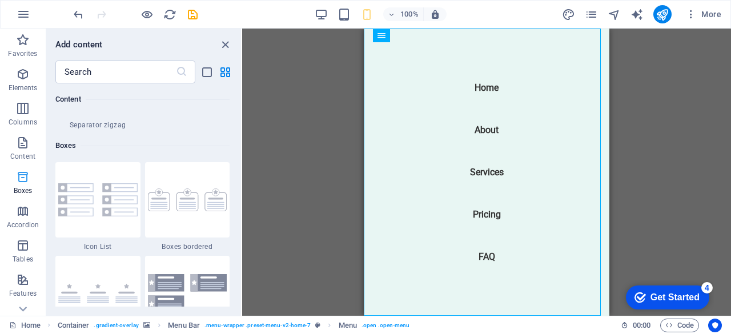
scroll to position [3149, 0]
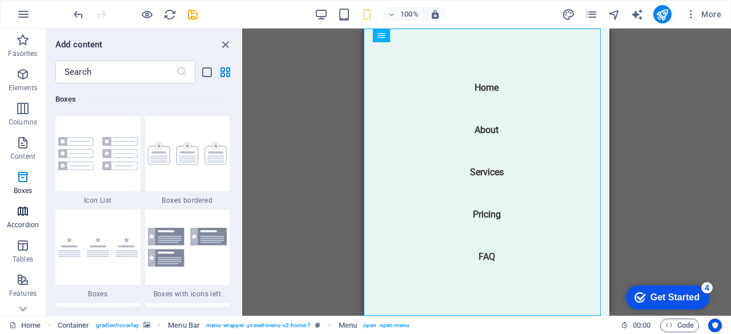
click at [22, 214] on icon "button" at bounding box center [23, 211] width 14 height 14
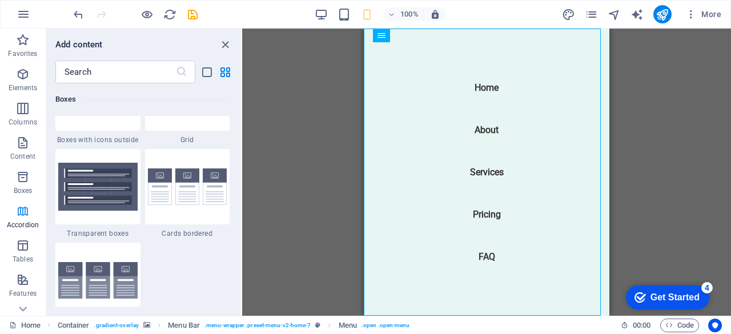
scroll to position [3645, 0]
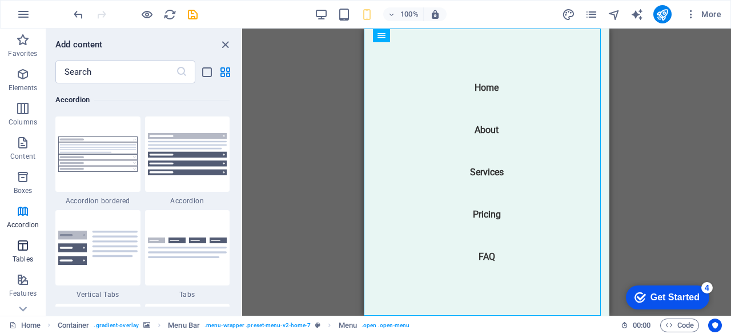
click at [24, 238] on button "Tables" at bounding box center [23, 251] width 46 height 34
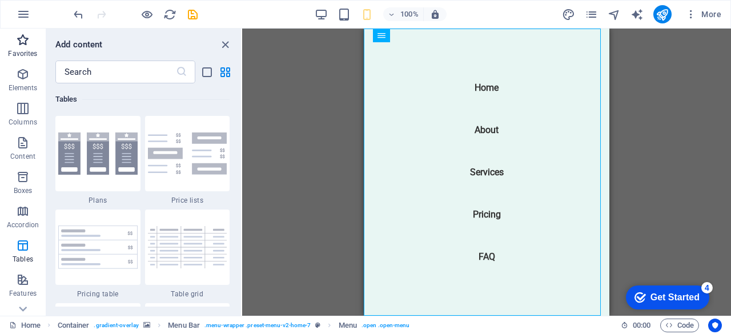
click at [29, 46] on icon "button" at bounding box center [23, 40] width 14 height 14
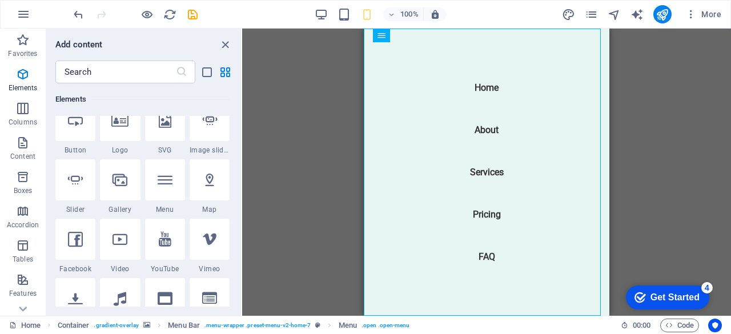
scroll to position [0, 0]
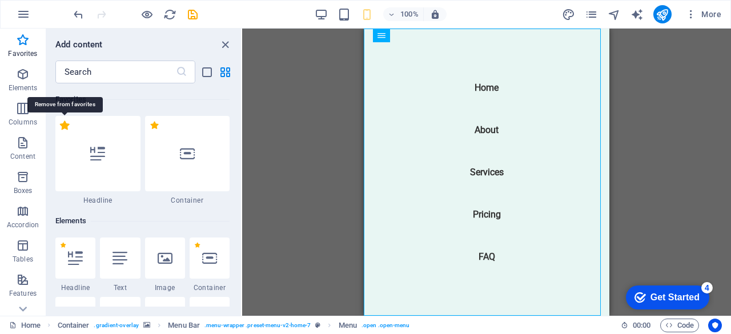
click at [66, 125] on label "1 Star" at bounding box center [65, 125] width 10 height 10
click at [60, 131] on input "1 Star" at bounding box center [59, 131] width 1 height 1
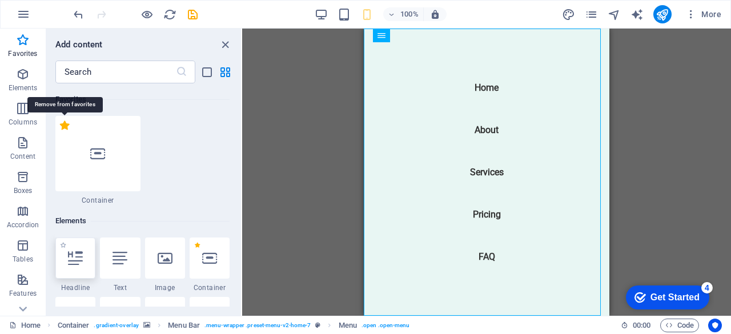
click at [65, 126] on label "1 Star" at bounding box center [65, 125] width 10 height 10
click at [60, 131] on input "1 Star" at bounding box center [59, 131] width 1 height 1
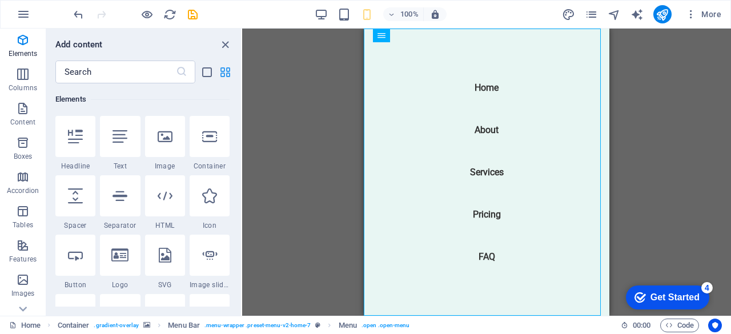
click at [222, 70] on icon "grid-view" at bounding box center [225, 72] width 13 height 13
click at [227, 43] on icon "close panel" at bounding box center [225, 44] width 13 height 13
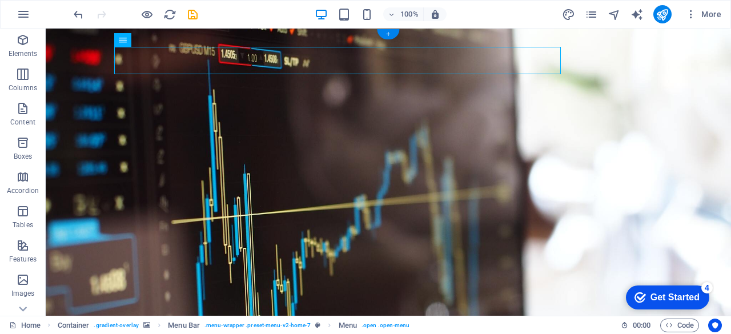
click at [503, 238] on figure at bounding box center [388, 249] width 685 height 440
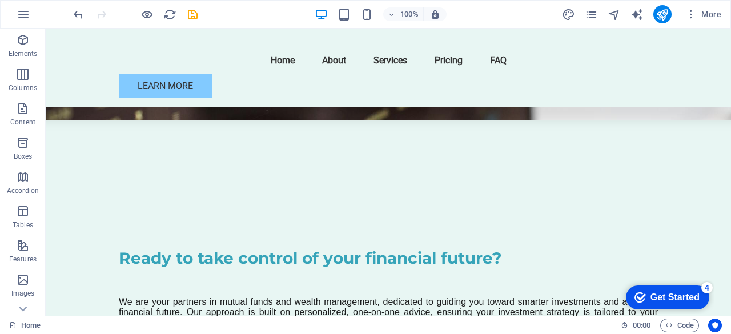
scroll to position [417, 0]
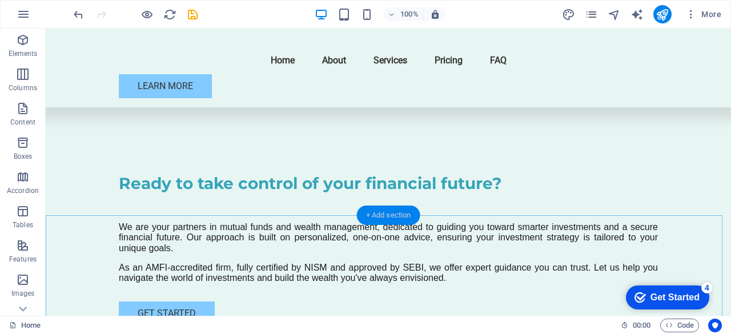
click at [371, 212] on div "+ Add section" at bounding box center [388, 215] width 63 height 19
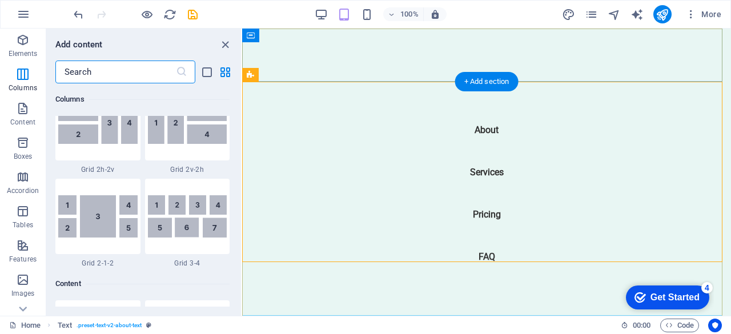
scroll to position [1876, 0]
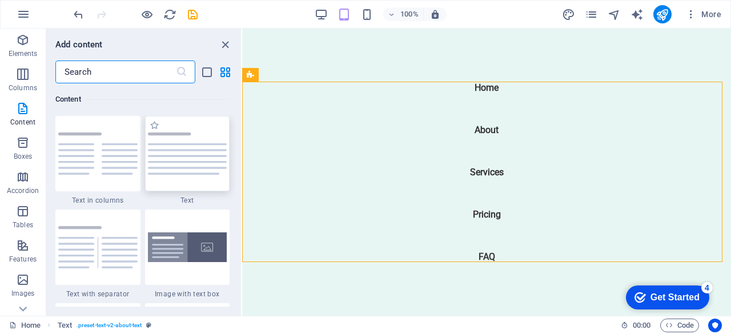
click at [178, 171] on img at bounding box center [187, 153] width 79 height 42
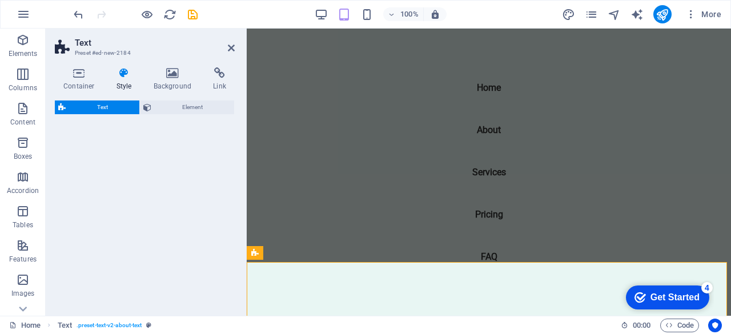
select select "preset-text-v2-default"
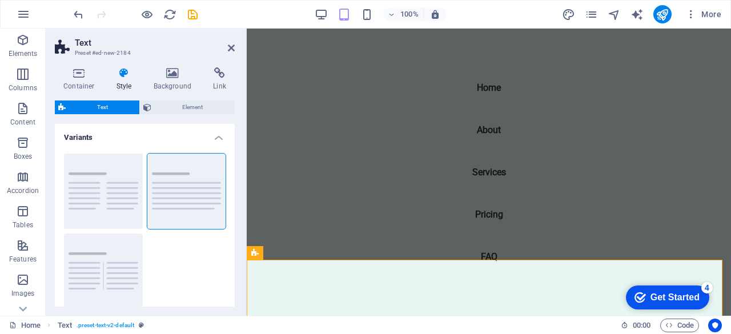
scroll to position [116, 0]
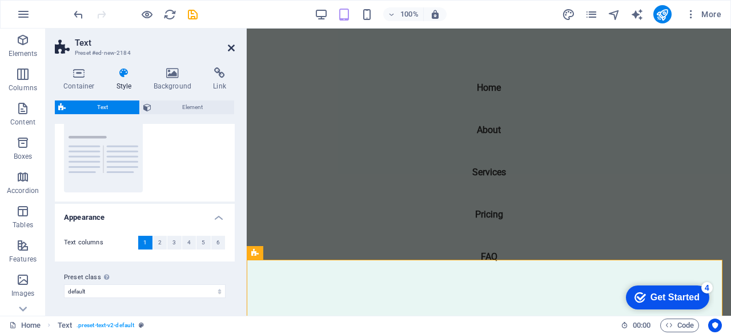
drag, startPoint x: 236, startPoint y: 47, endPoint x: 231, endPoint y: 45, distance: 6.1
click at [236, 47] on aside "Text Preset #ed-new-2184 Container Style Background Link Size Height Default px…" at bounding box center [146, 172] width 201 height 287
click at [231, 45] on icon at bounding box center [231, 47] width 7 height 9
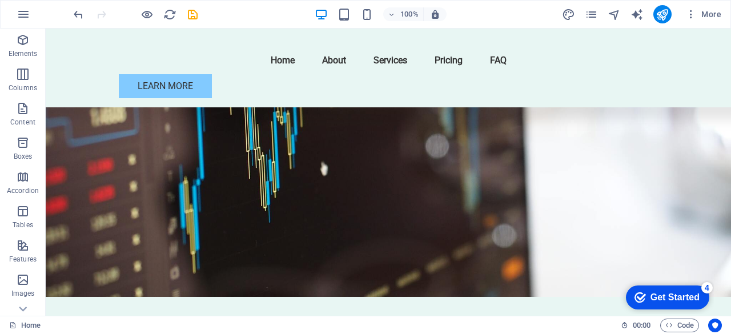
scroll to position [0, 0]
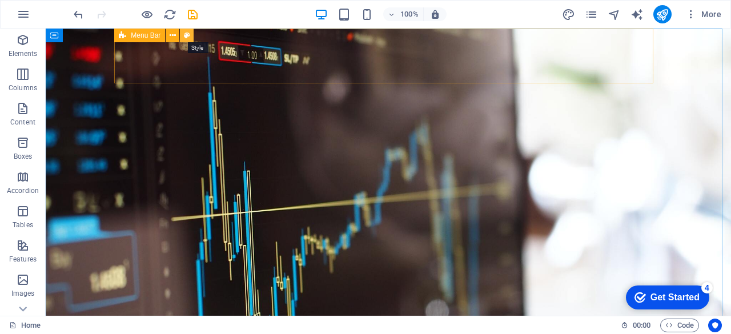
select select "rem"
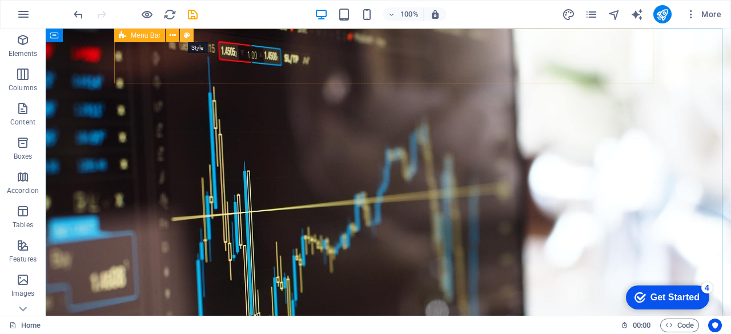
select select "preset-menu-v2-home-7"
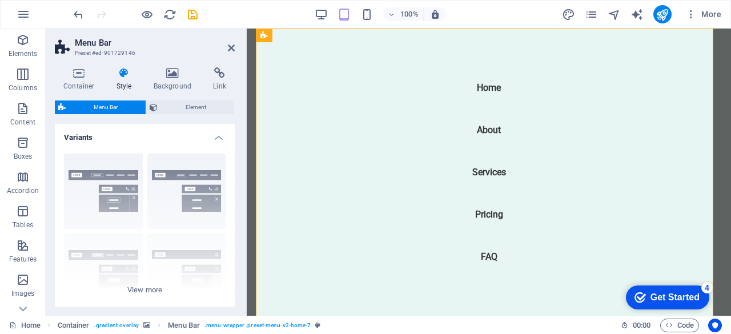
click at [125, 78] on icon at bounding box center [124, 72] width 33 height 11
click at [87, 73] on icon at bounding box center [79, 72] width 49 height 11
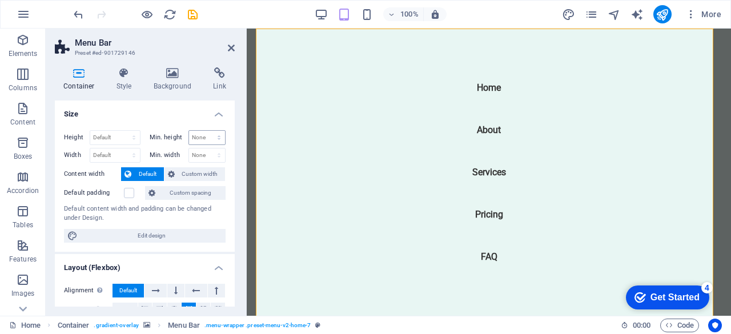
drag, startPoint x: 232, startPoint y: 115, endPoint x: 220, endPoint y: 140, distance: 27.1
click at [218, 142] on li "Size Height Default px rem % vh vw Min. height None px rem % vh vw Width Defaul…" at bounding box center [145, 175] width 180 height 151
drag, startPoint x: 231, startPoint y: 128, endPoint x: 226, endPoint y: 165, distance: 36.9
click at [226, 165] on div "Height Default px rem % vh vw Min. height None px rem % vh vw Width Default px …" at bounding box center [145, 186] width 180 height 131
click at [228, 179] on div "Height Default px rem % vh vw Min. height None px rem % vh vw Width Default px …" at bounding box center [145, 186] width 180 height 131
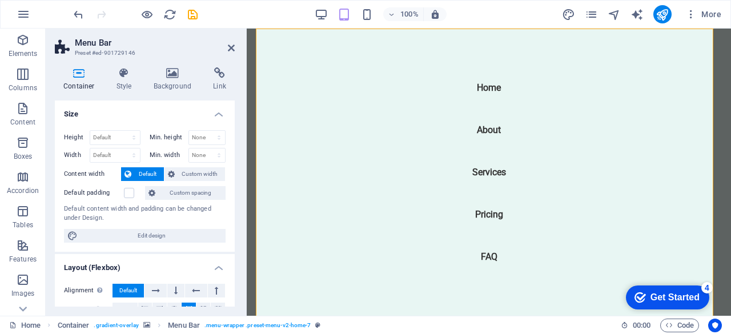
click at [232, 212] on div "Height Default px rem % vh vw Min. height None px rem % vh vw Width Default px …" at bounding box center [145, 186] width 180 height 131
click at [234, 49] on icon at bounding box center [231, 47] width 7 height 9
